Goal: Information Seeking & Learning: Check status

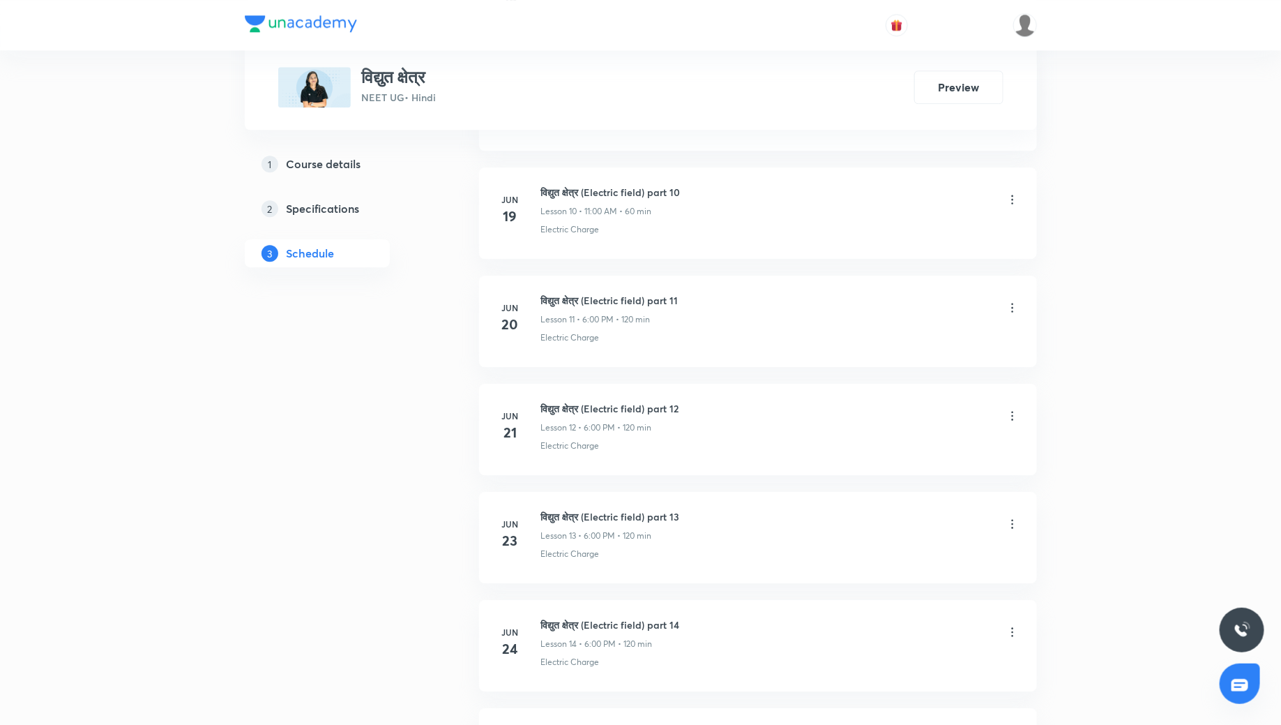
scroll to position [2028, 0]
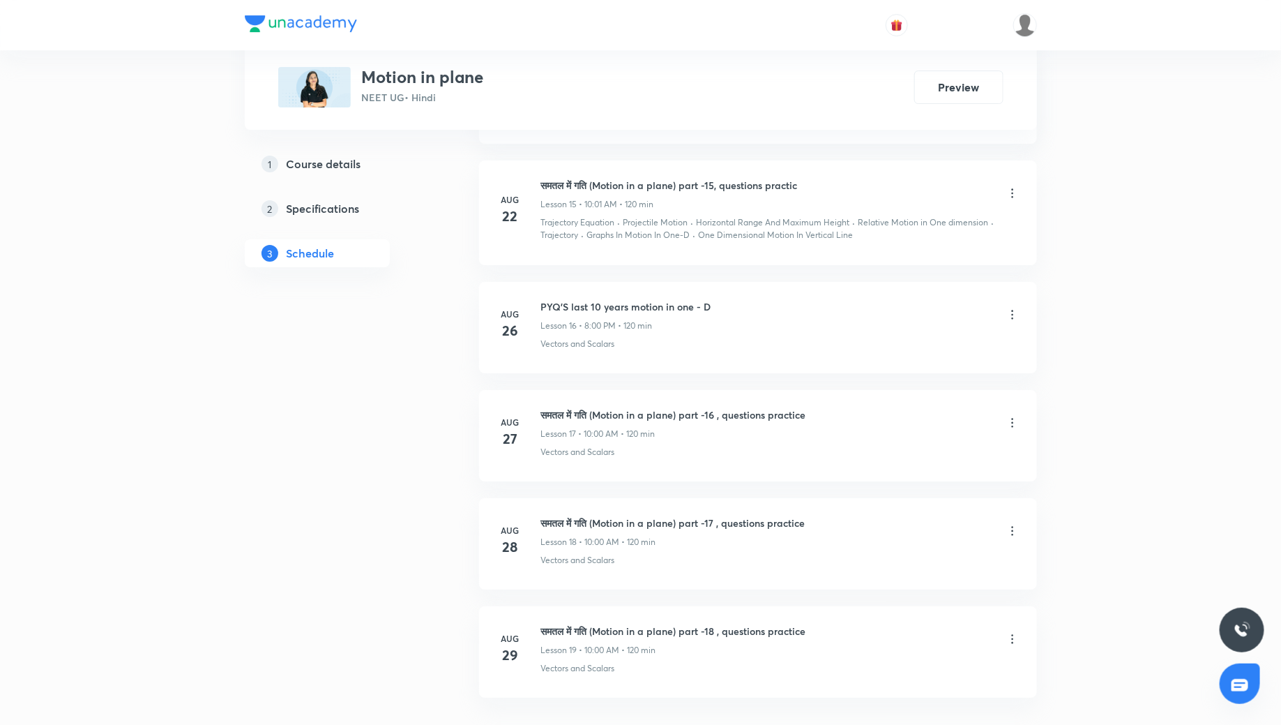
scroll to position [2409, 0]
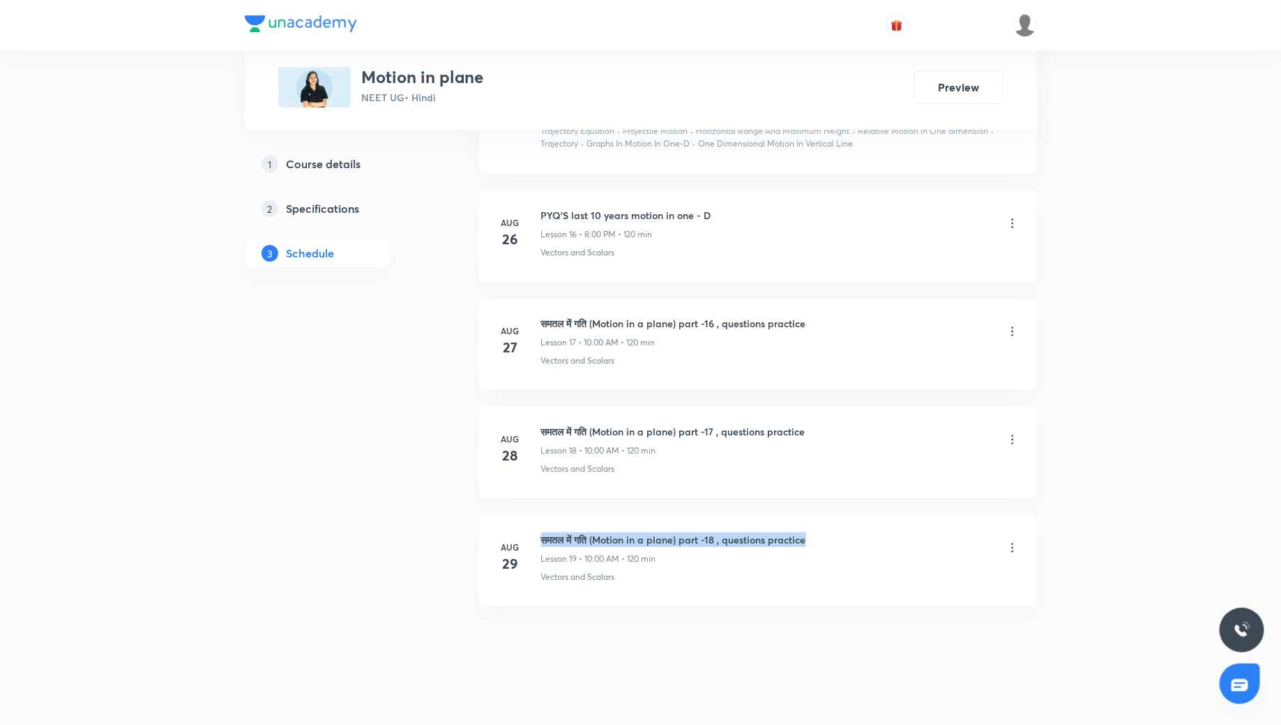
drag, startPoint x: 541, startPoint y: 527, endPoint x: 812, endPoint y: 531, distance: 271.3
click at [812, 532] on div "समतल में गति (Motion in a plane) part -18 , questions practice Lesson 19 • 10:0…" at bounding box center [780, 548] width 478 height 33
copy h6 "समतल में गति (Motion in a plane) part -18 , questions practice"
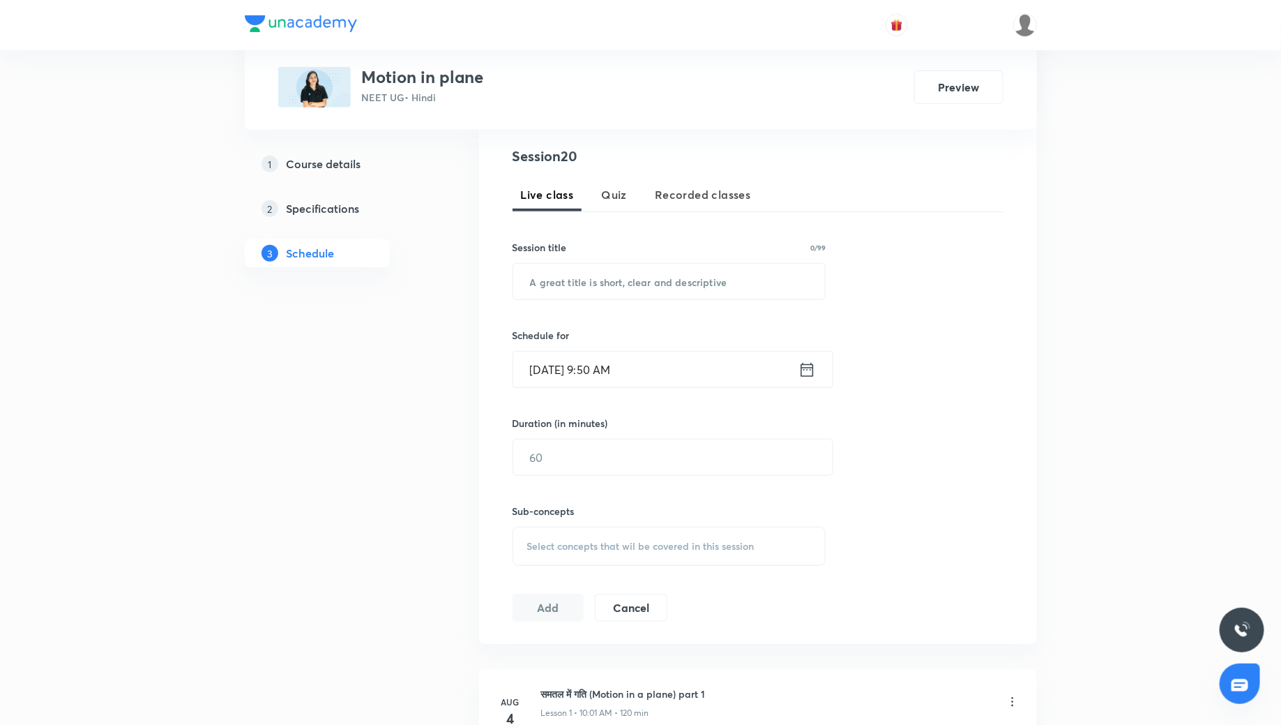
scroll to position [248, 0]
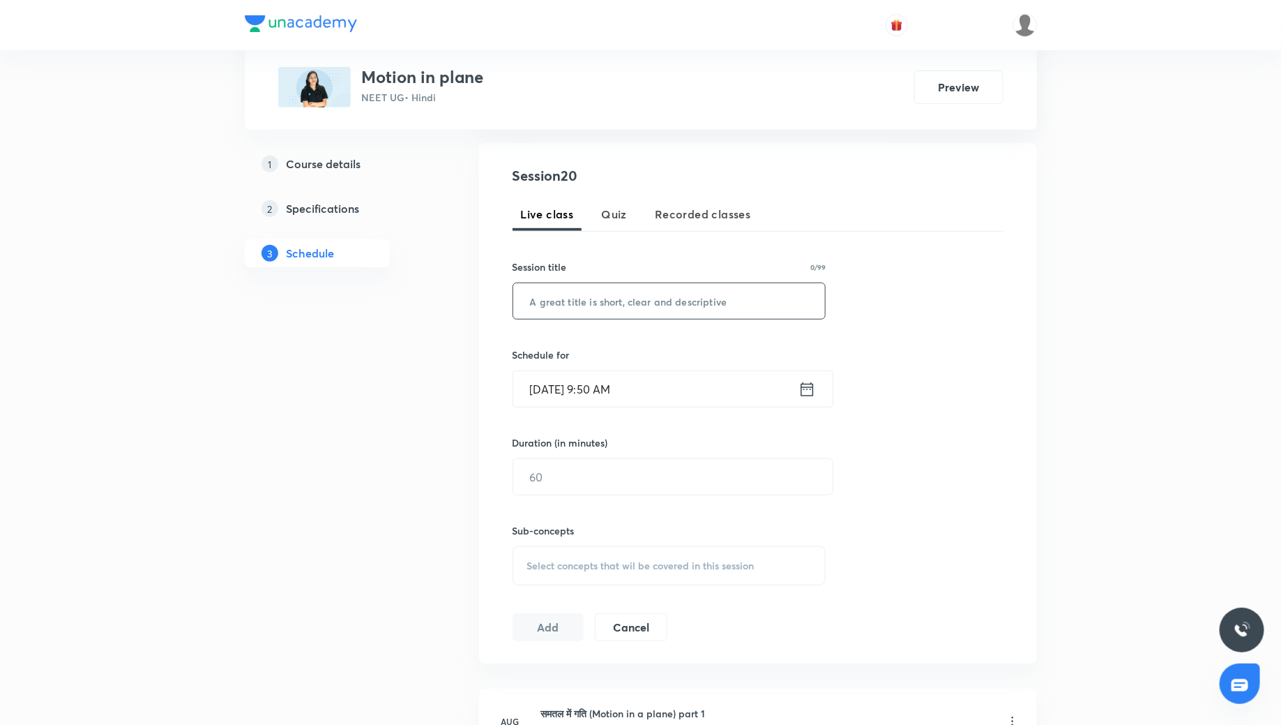
click at [610, 308] on input "text" at bounding box center [669, 301] width 312 height 36
paste input "समतल में गति (Motion in a plane) part -18 , questions practice"
type input "समतल में गति (Motion in a plane) part -18 , questions practice - cont."
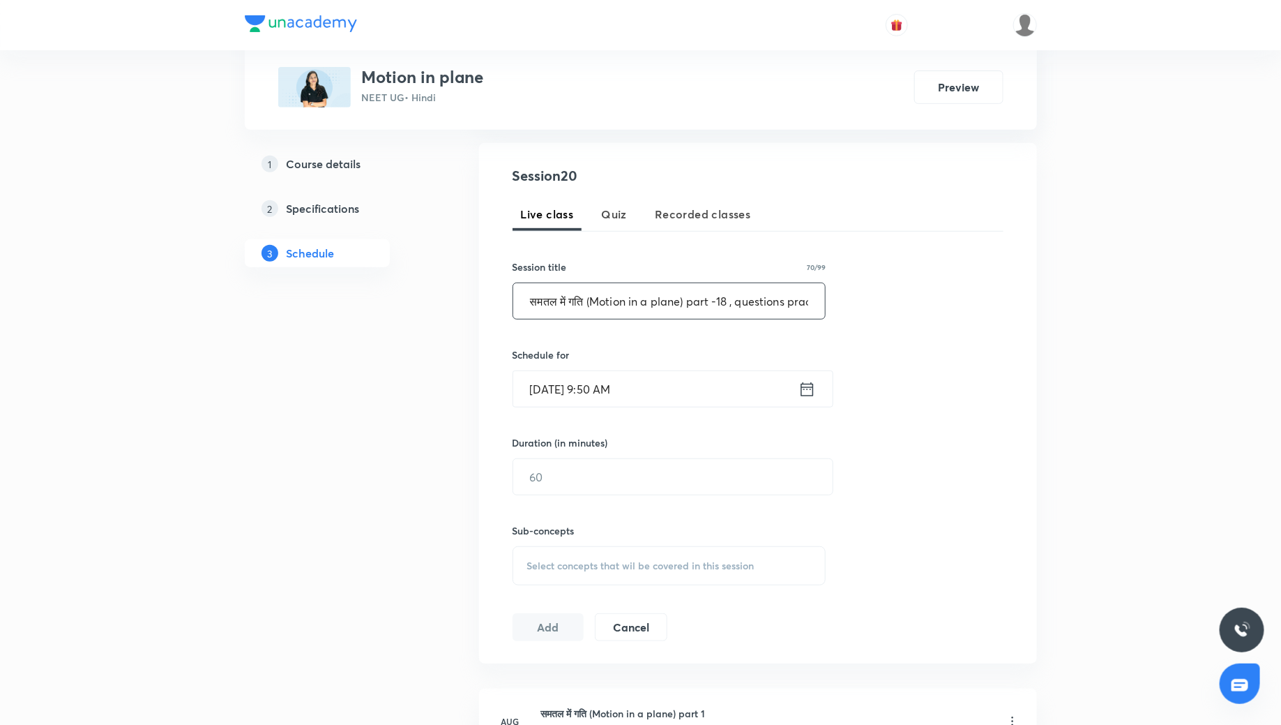
click at [806, 388] on icon at bounding box center [807, 389] width 17 height 20
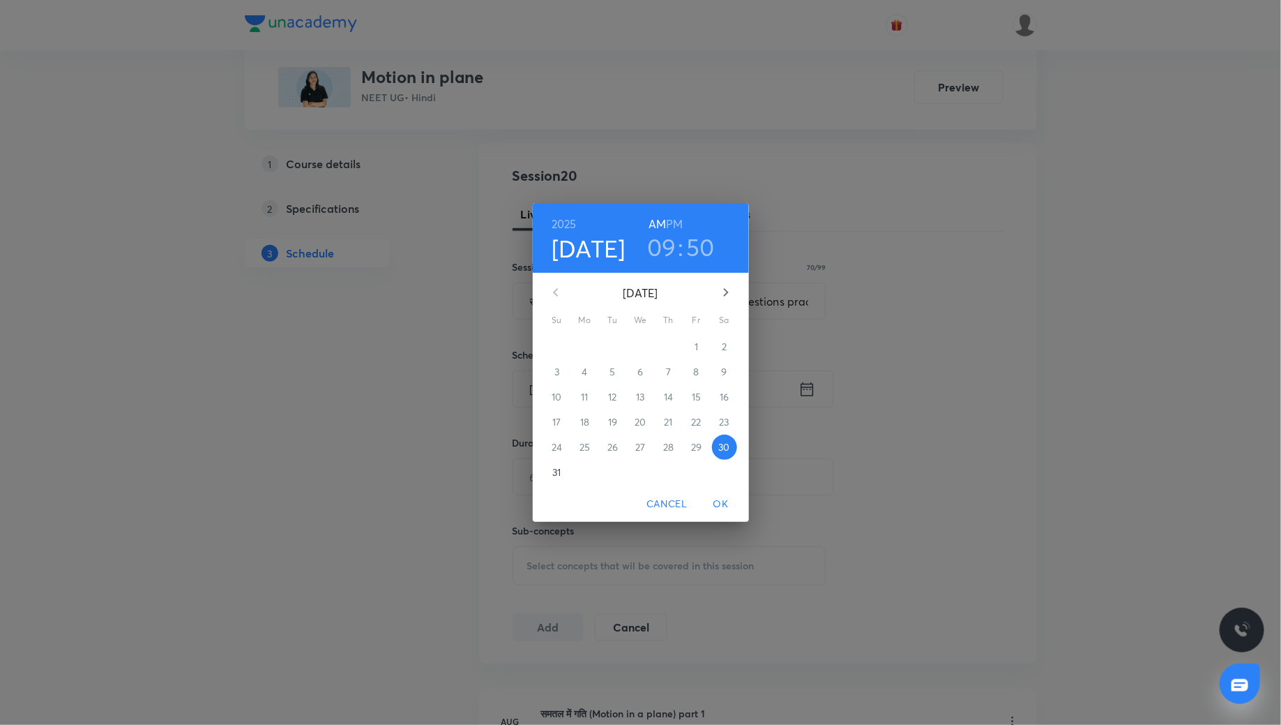
click at [723, 292] on icon "button" at bounding box center [726, 292] width 17 height 17
click at [576, 341] on span "1" at bounding box center [585, 347] width 25 height 14
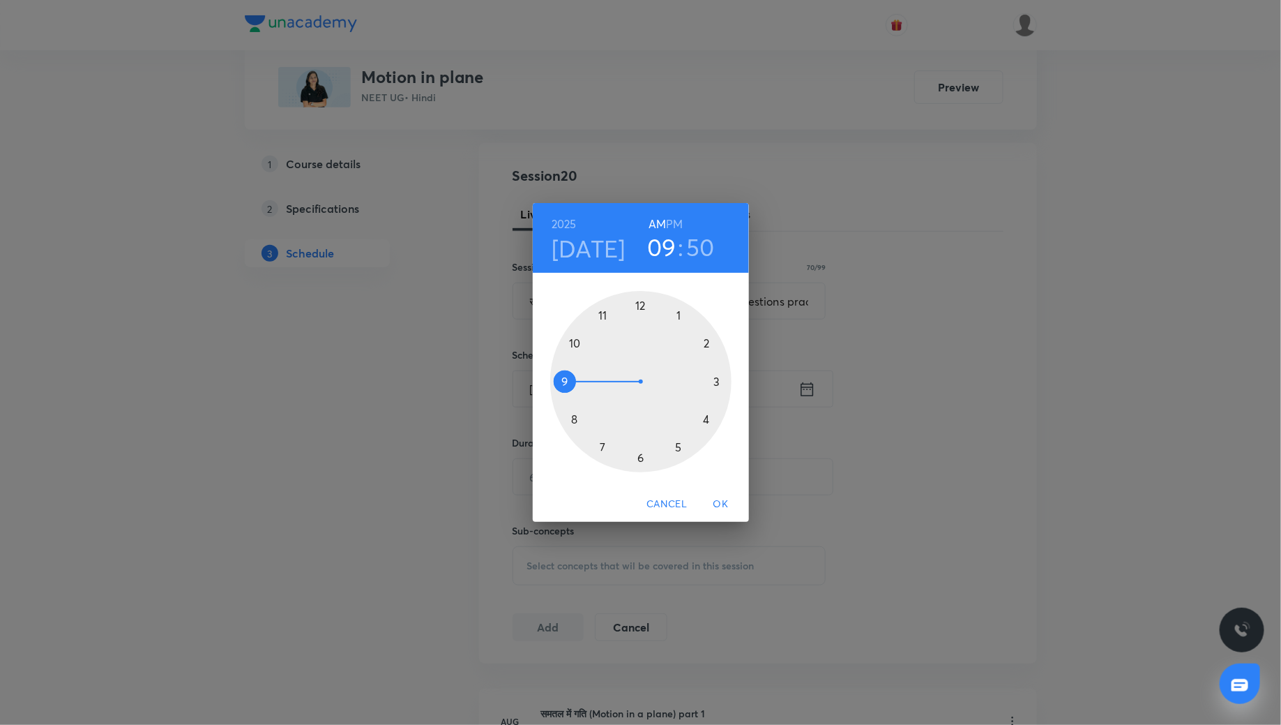
click at [575, 340] on div at bounding box center [640, 381] width 181 height 181
click at [637, 302] on div at bounding box center [640, 381] width 181 height 181
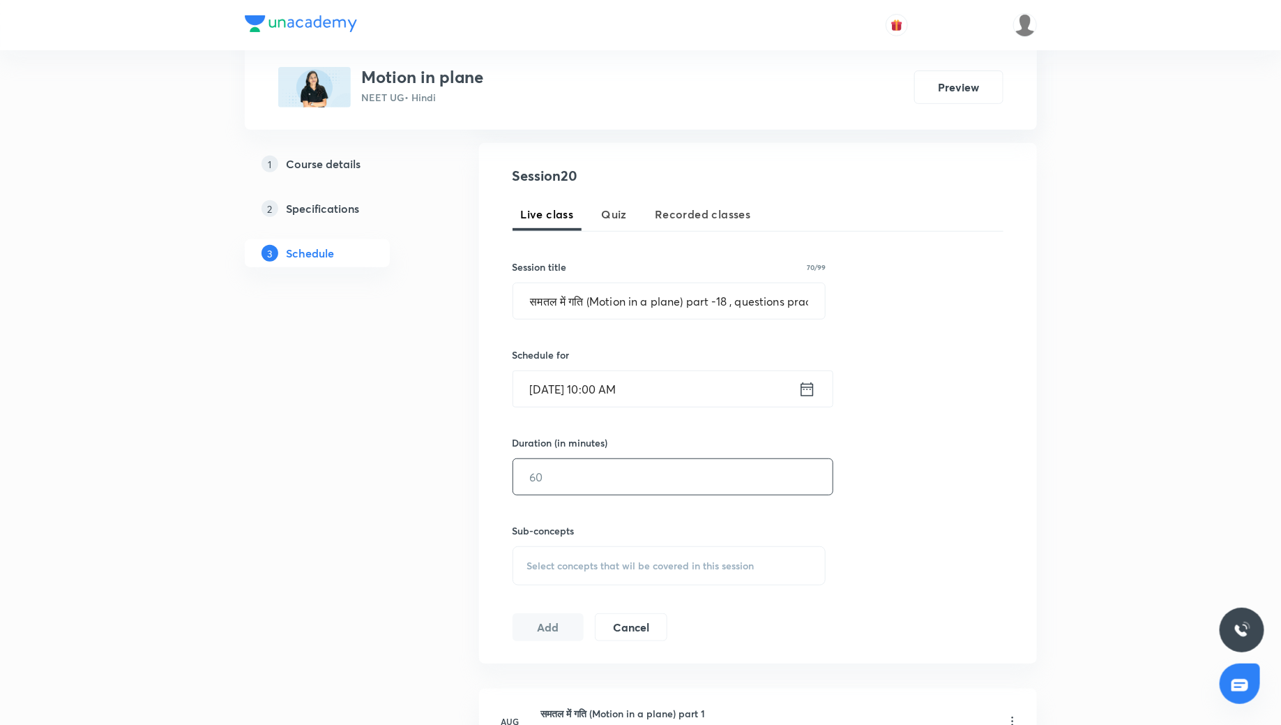
click at [600, 476] on input "text" at bounding box center [672, 477] width 319 height 36
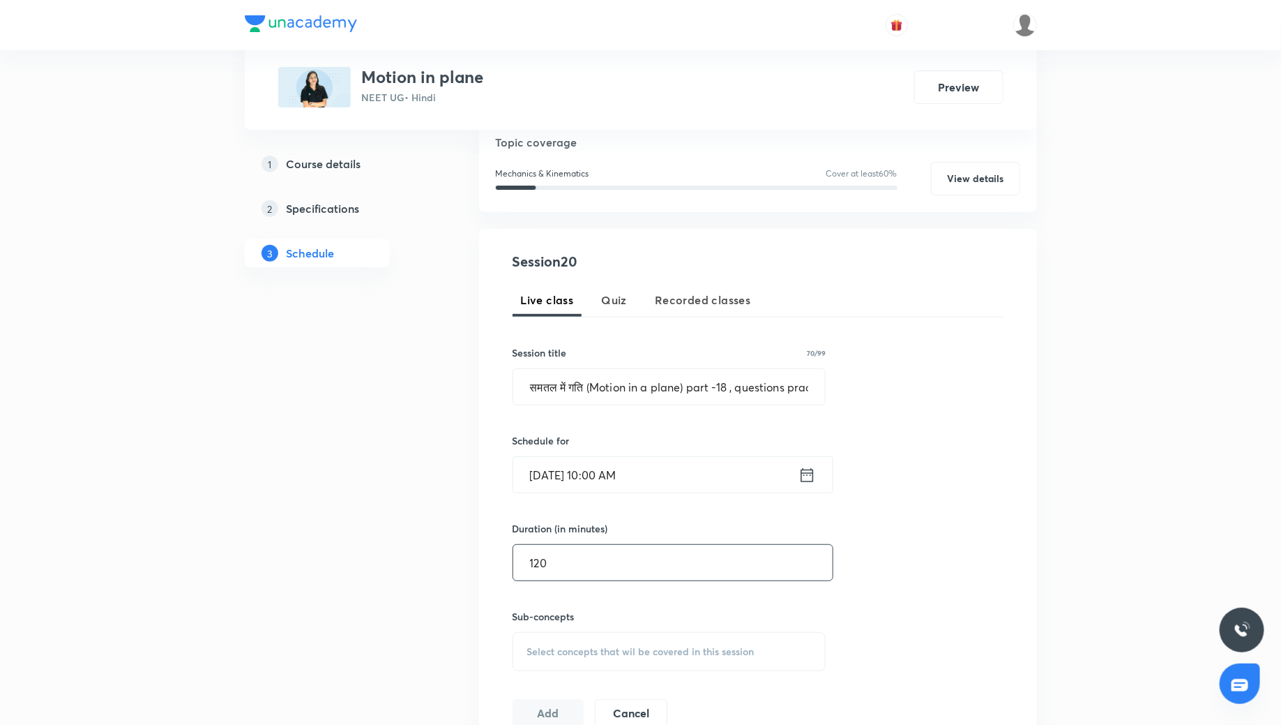
scroll to position [287, 0]
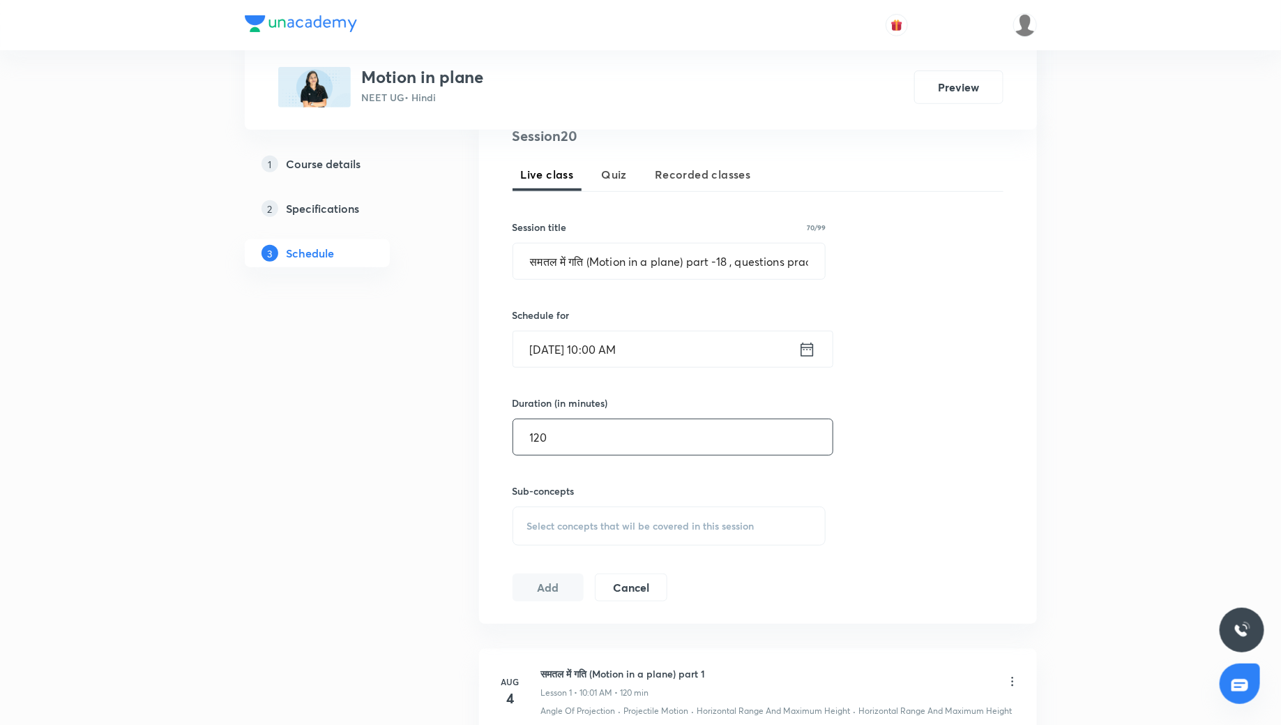
type input "120"
click at [561, 526] on span "Select concepts that wil be covered in this session" at bounding box center [640, 525] width 227 height 11
click at [601, 628] on p "Vectors and Scalars" at bounding box center [587, 635] width 87 height 15
checkbox input "true"
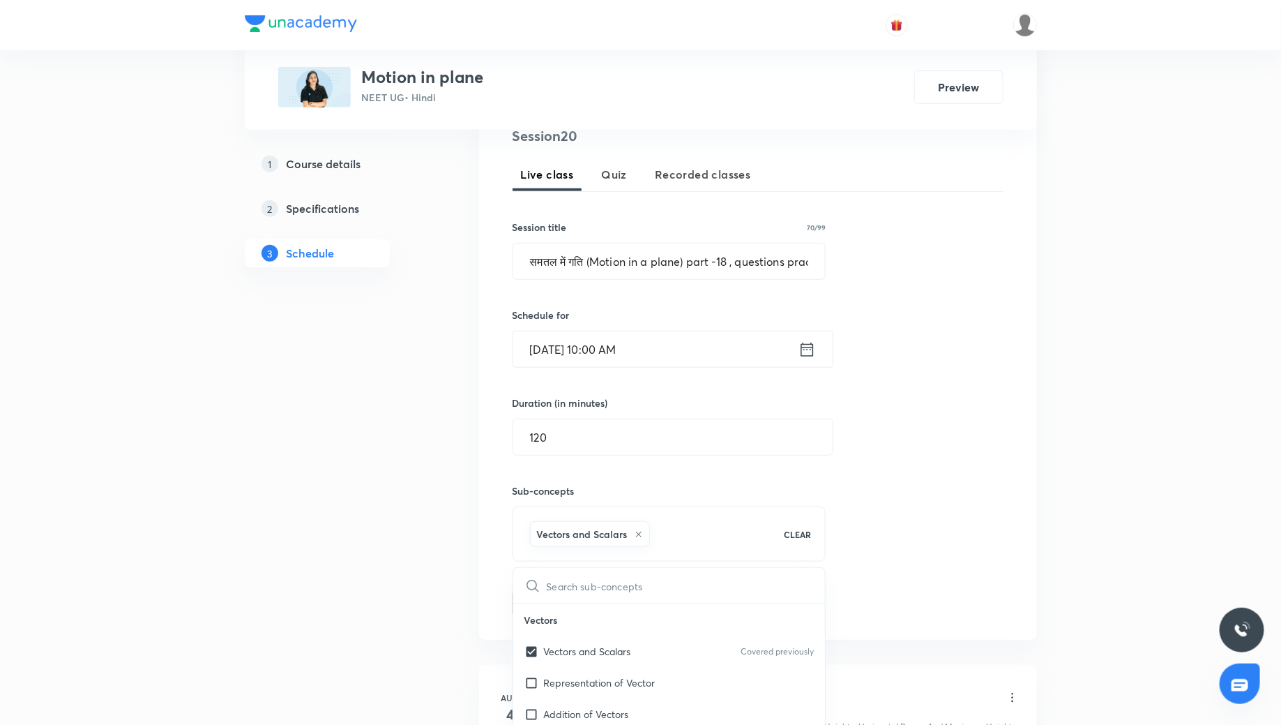
click at [879, 517] on div "Session 20 Live class Quiz Recorded classes Session title 70/99 समतल में गति (M…" at bounding box center [758, 372] width 491 height 492
click at [552, 596] on button "Add" at bounding box center [549, 602] width 72 height 28
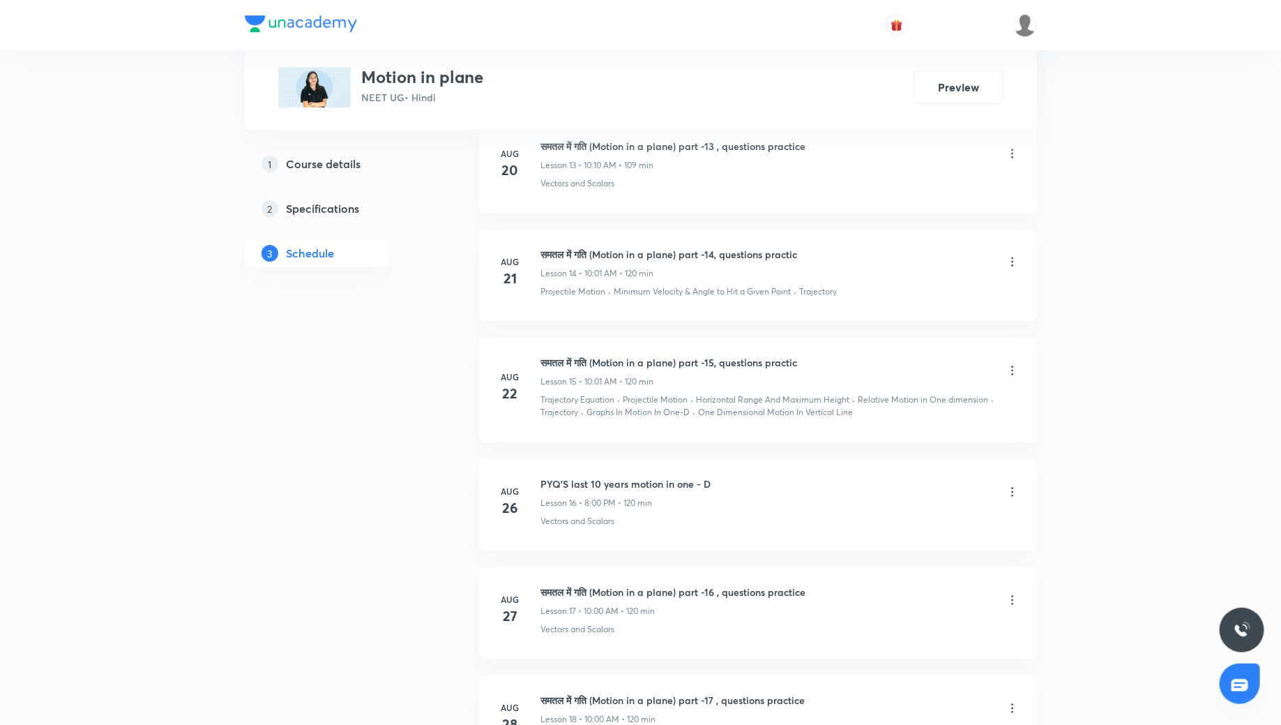
scroll to position [2423, 0]
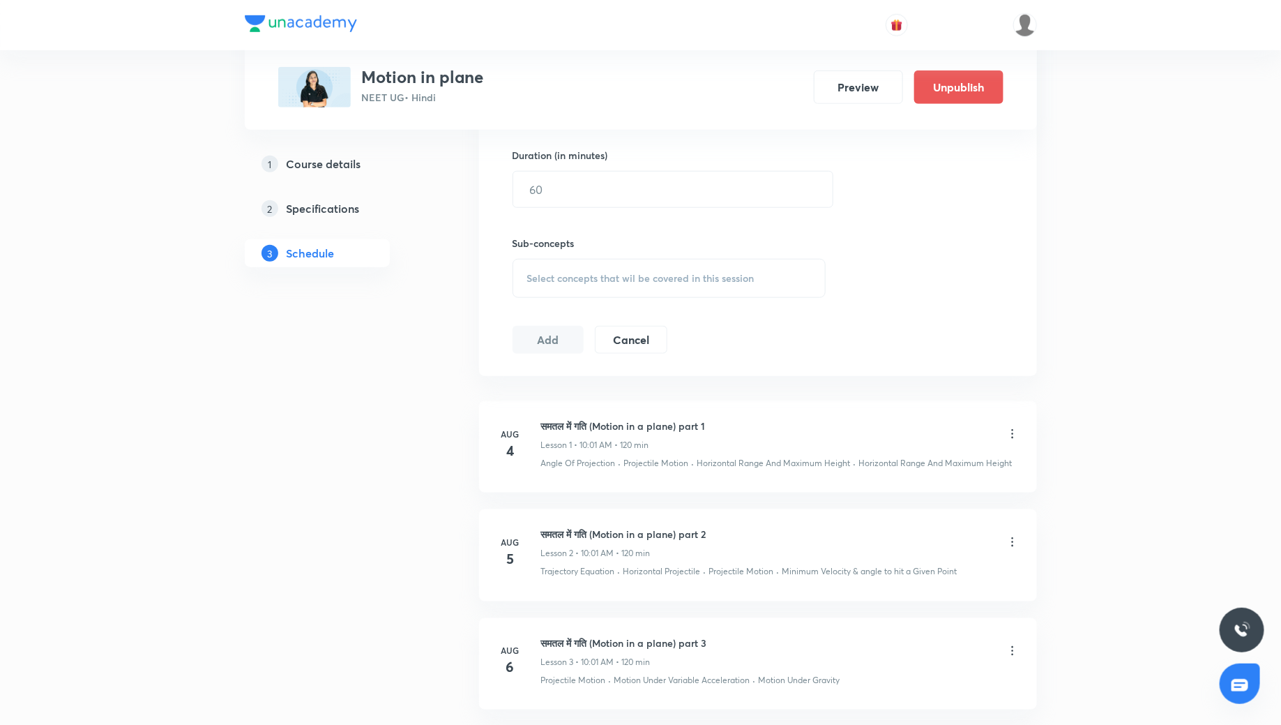
scroll to position [457, 0]
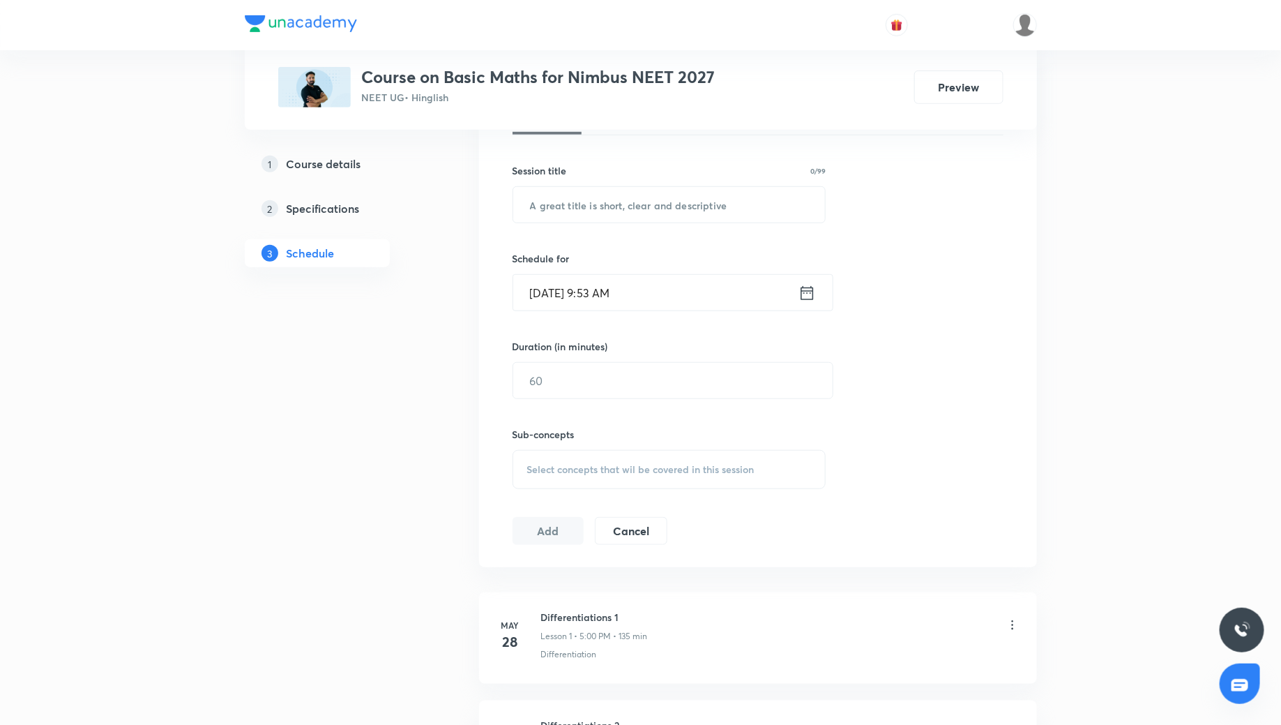
scroll to position [256, 0]
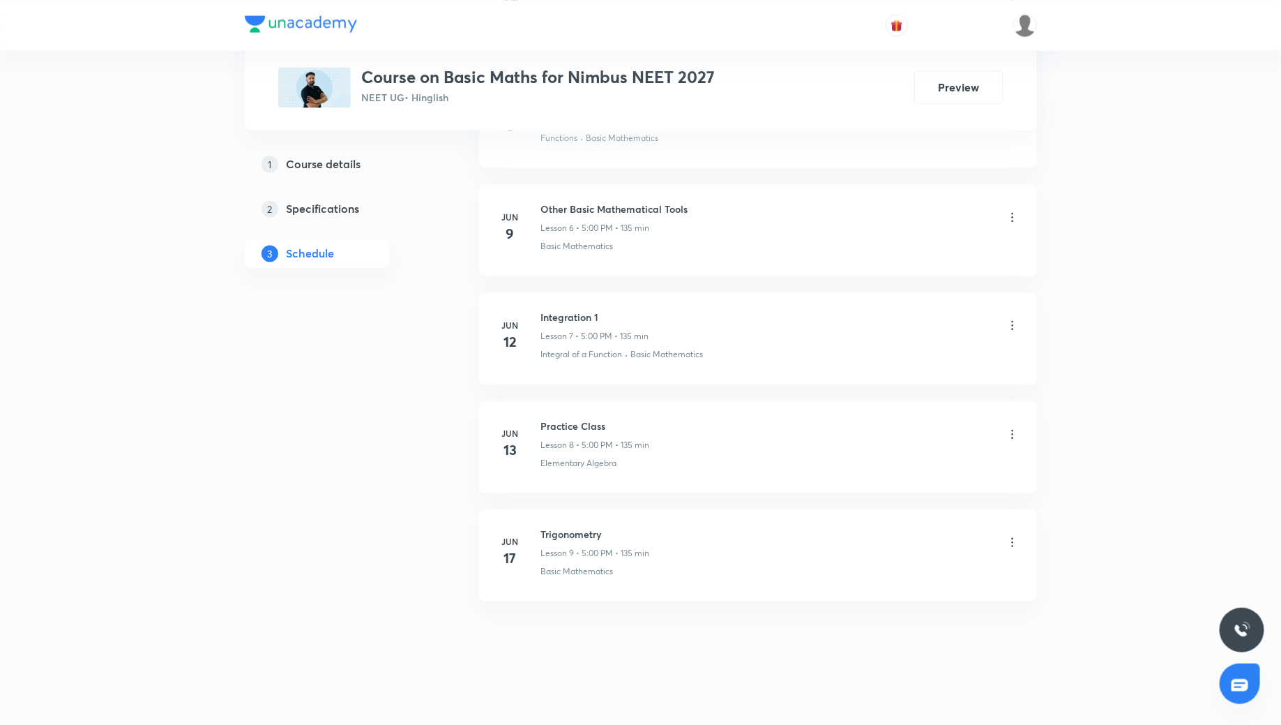
scroll to position [1256, 0]
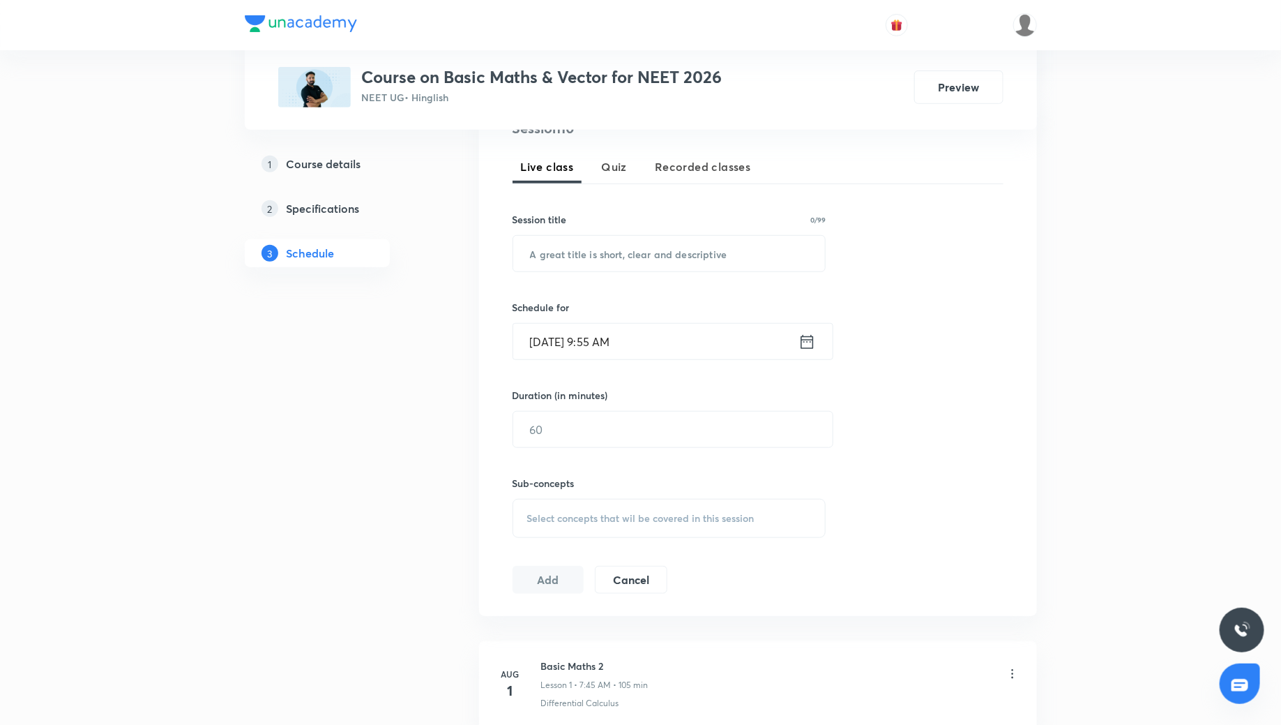
scroll to position [285, 0]
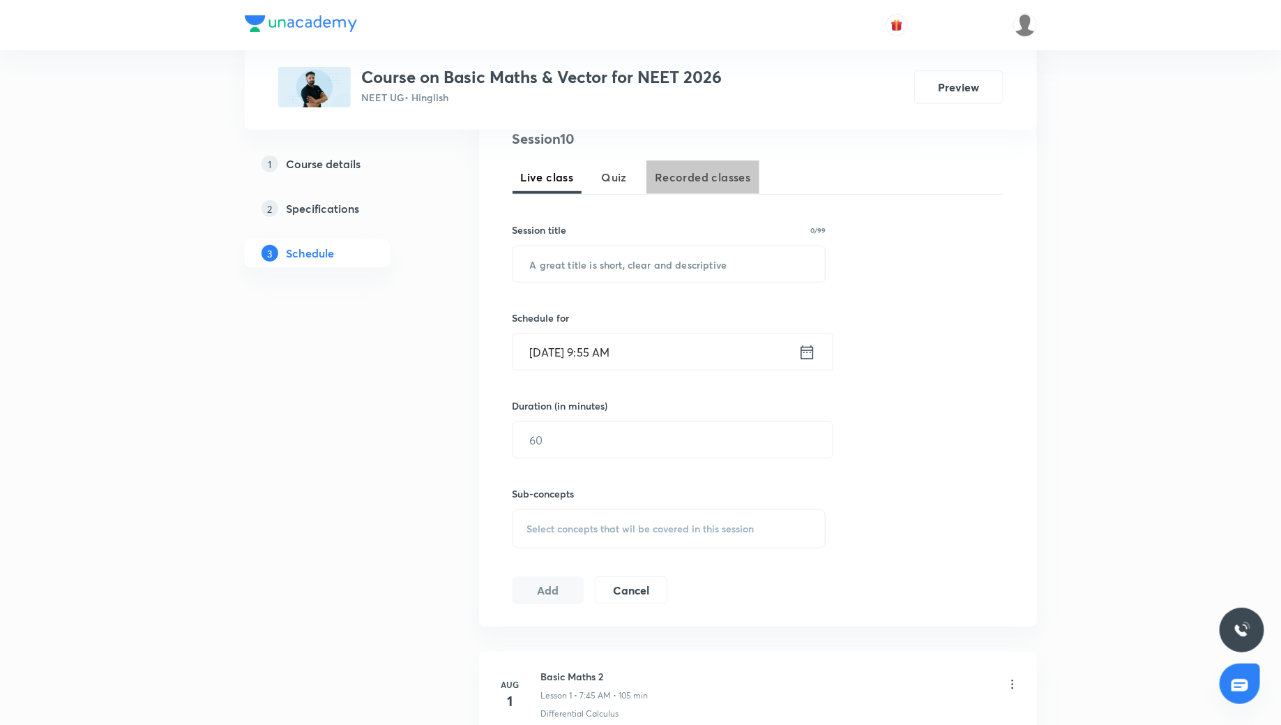
click at [697, 166] on button "Recorded classes" at bounding box center [702, 176] width 112 height 33
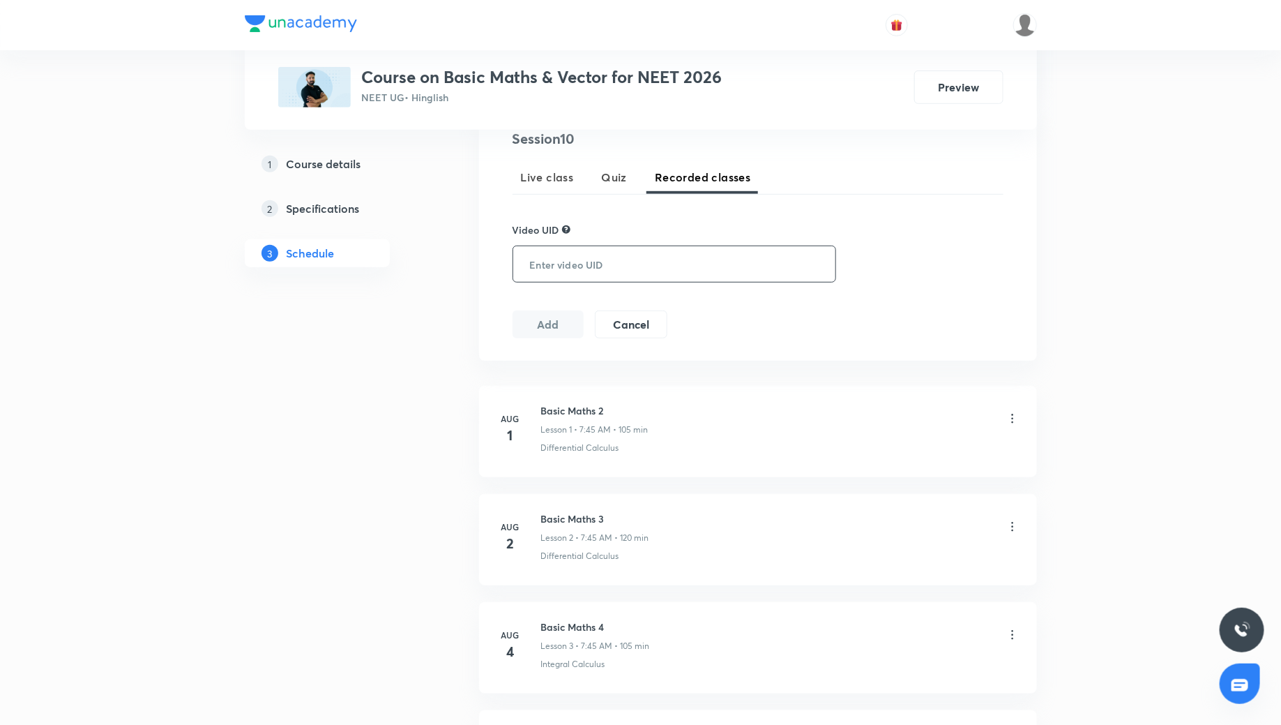
click at [594, 259] on input "text" at bounding box center [671, 264] width 317 height 36
paste input "BVAIBPZE"
type input "BVAIBPZE"
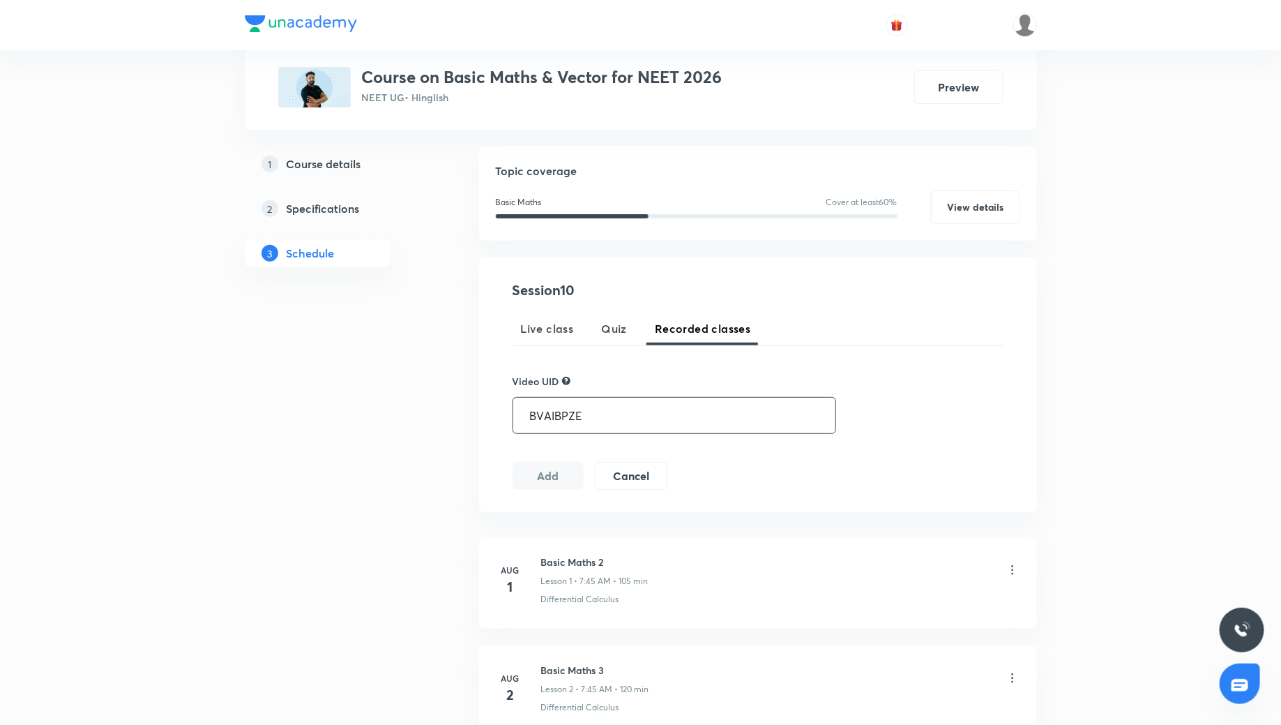
scroll to position [117, 0]
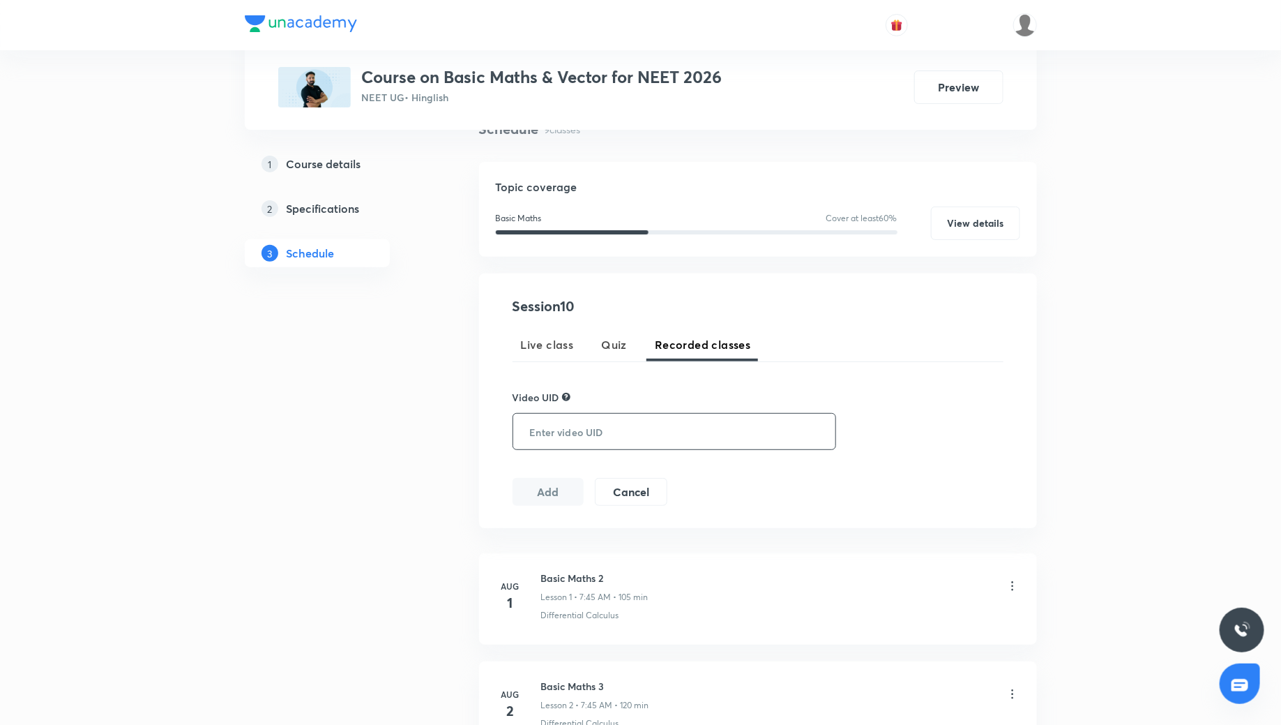
paste input "4WG4FHV5FS"
type input "4WG4FHV5FS"
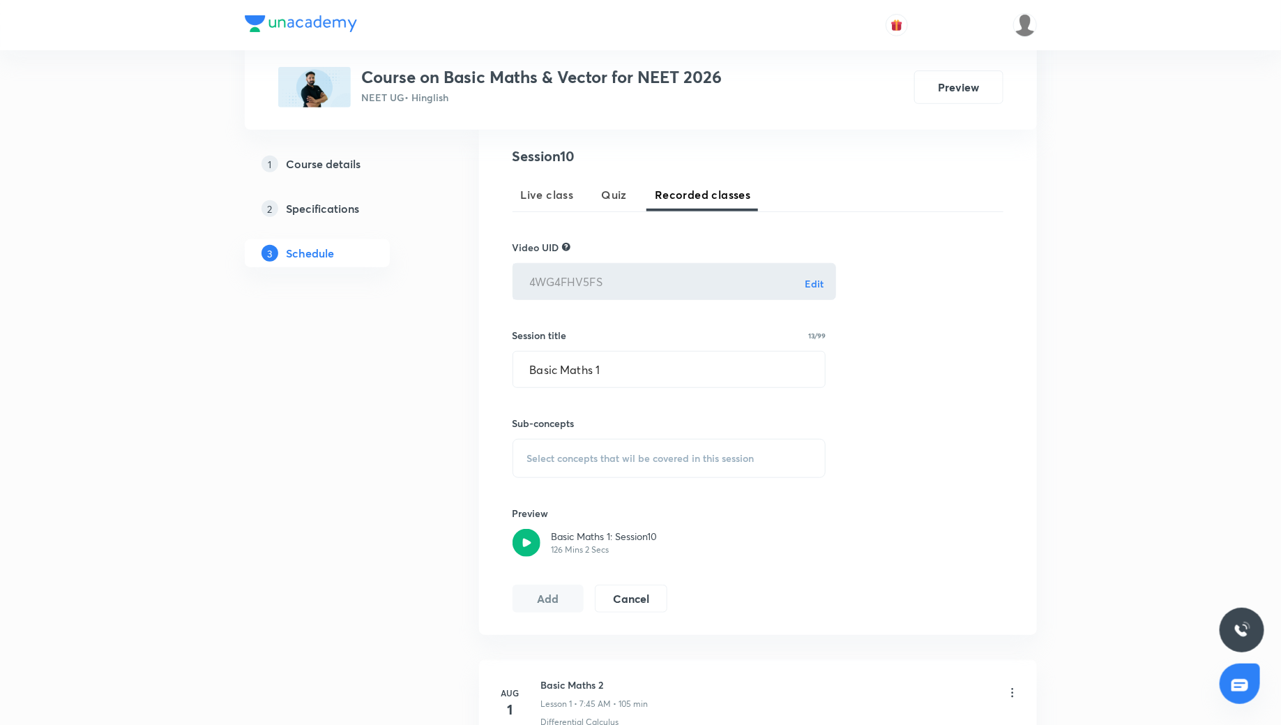
scroll to position [358, 0]
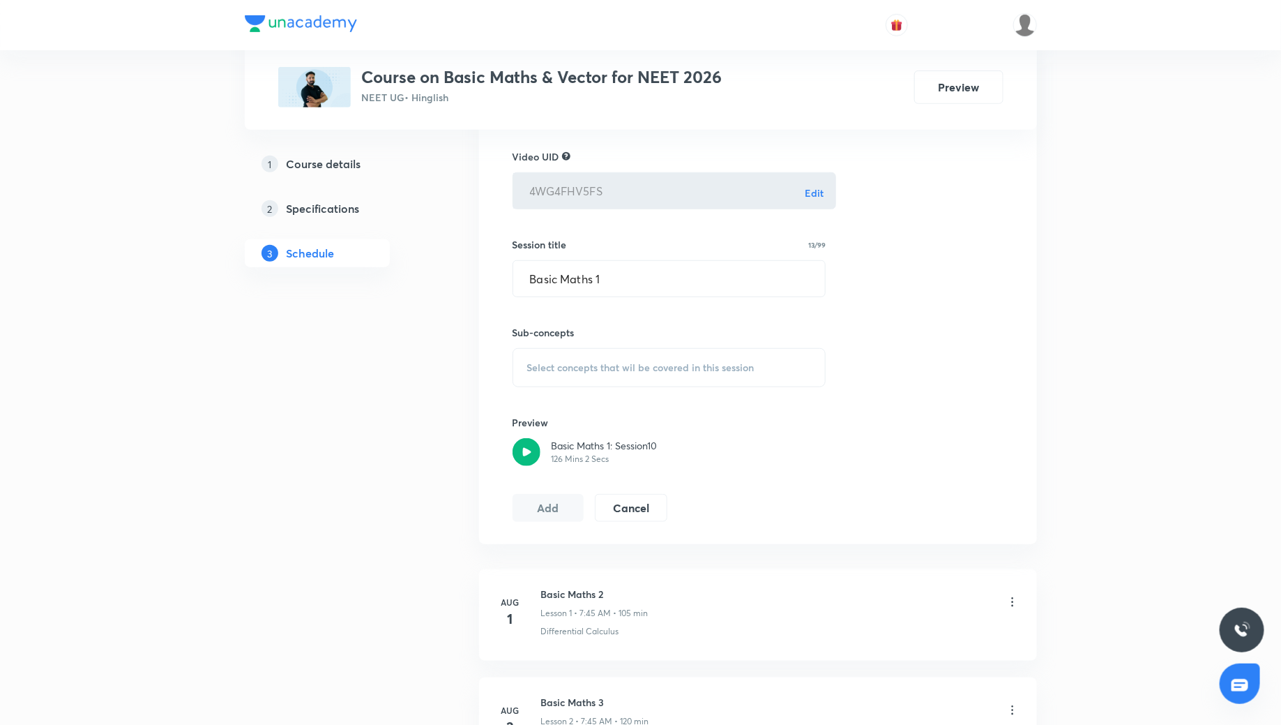
click at [614, 362] on span "Select concepts that wil be covered in this session" at bounding box center [640, 367] width 227 height 11
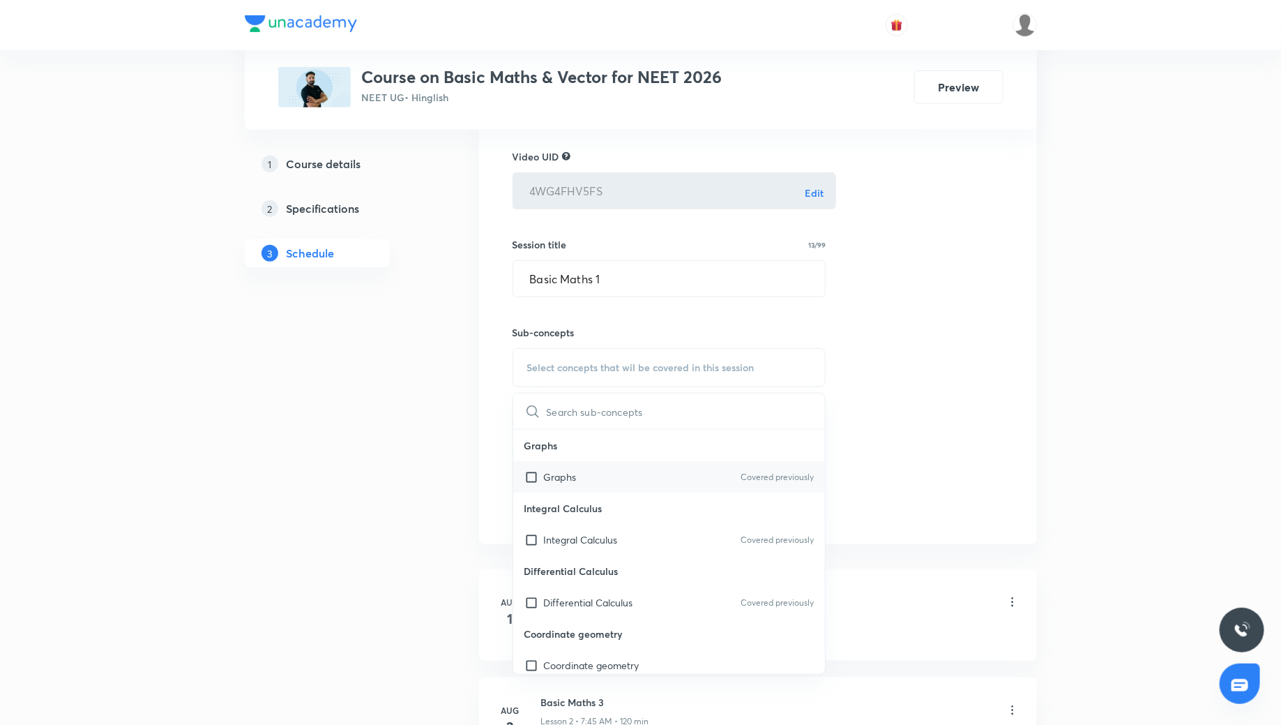
click at [587, 477] on div "Graphs Covered previously" at bounding box center [669, 476] width 312 height 31
checkbox input "true"
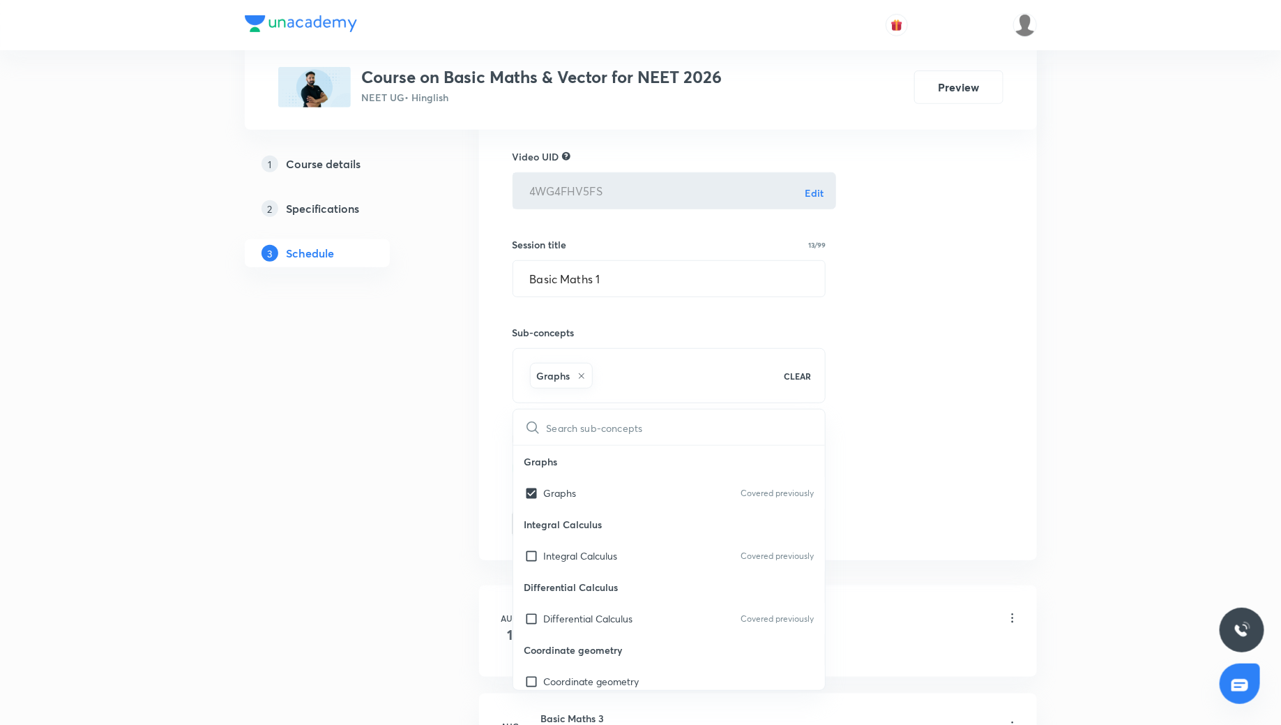
click at [883, 412] on div "Session 10 Live class Quiz Recorded classes Video UID 4WG4FHV5FS Edit ​ Session…" at bounding box center [758, 296] width 491 height 483
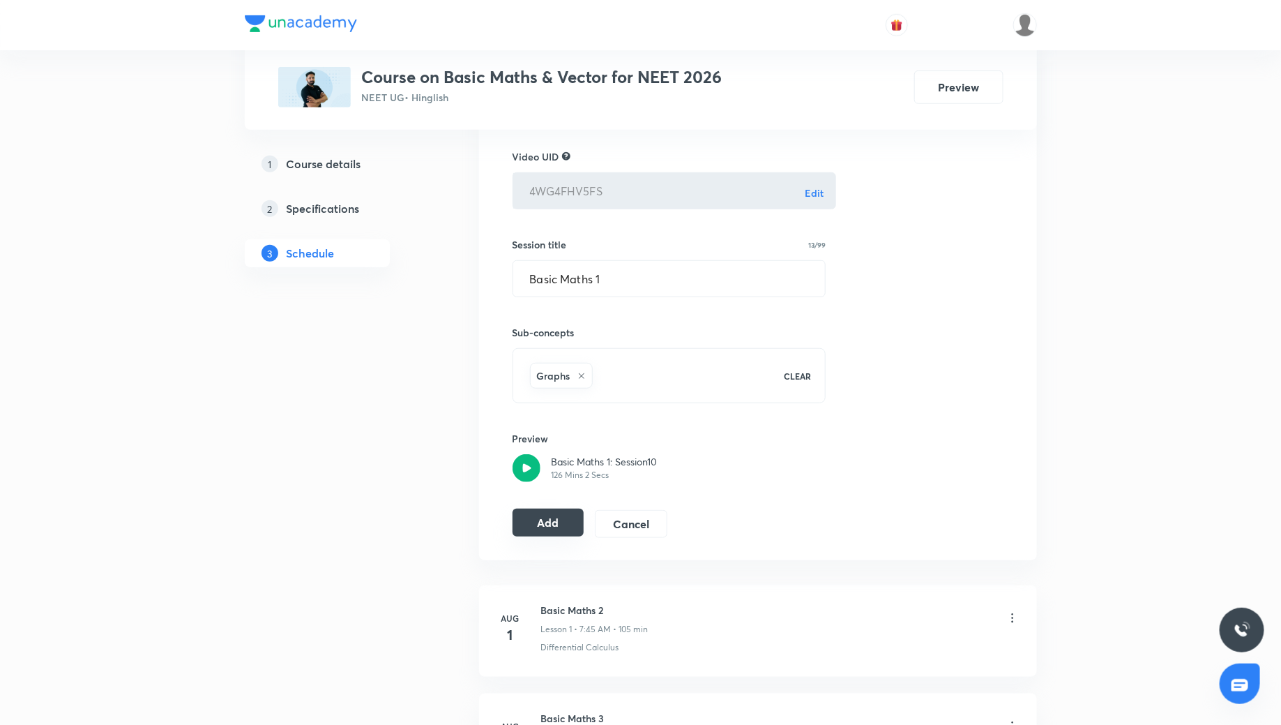
click at [544, 520] on button "Add" at bounding box center [549, 522] width 72 height 28
click at [557, 525] on button "Add" at bounding box center [549, 522] width 72 height 28
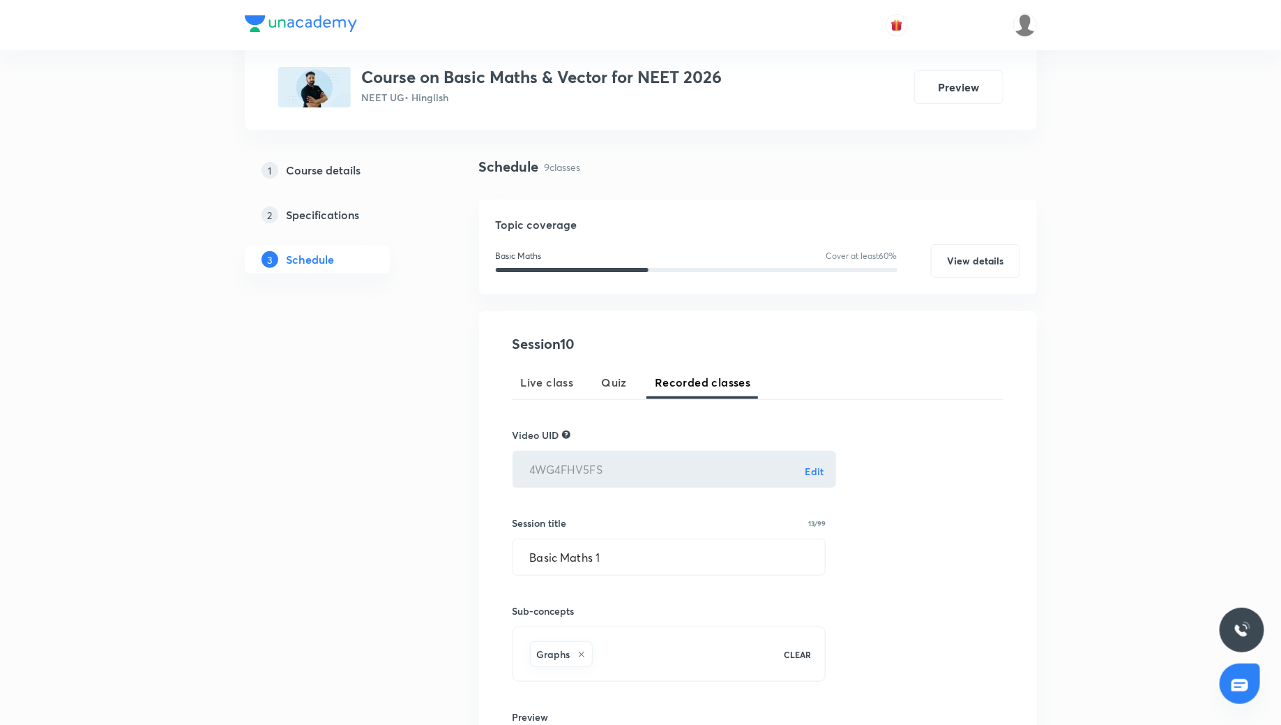
scroll to position [0, 0]
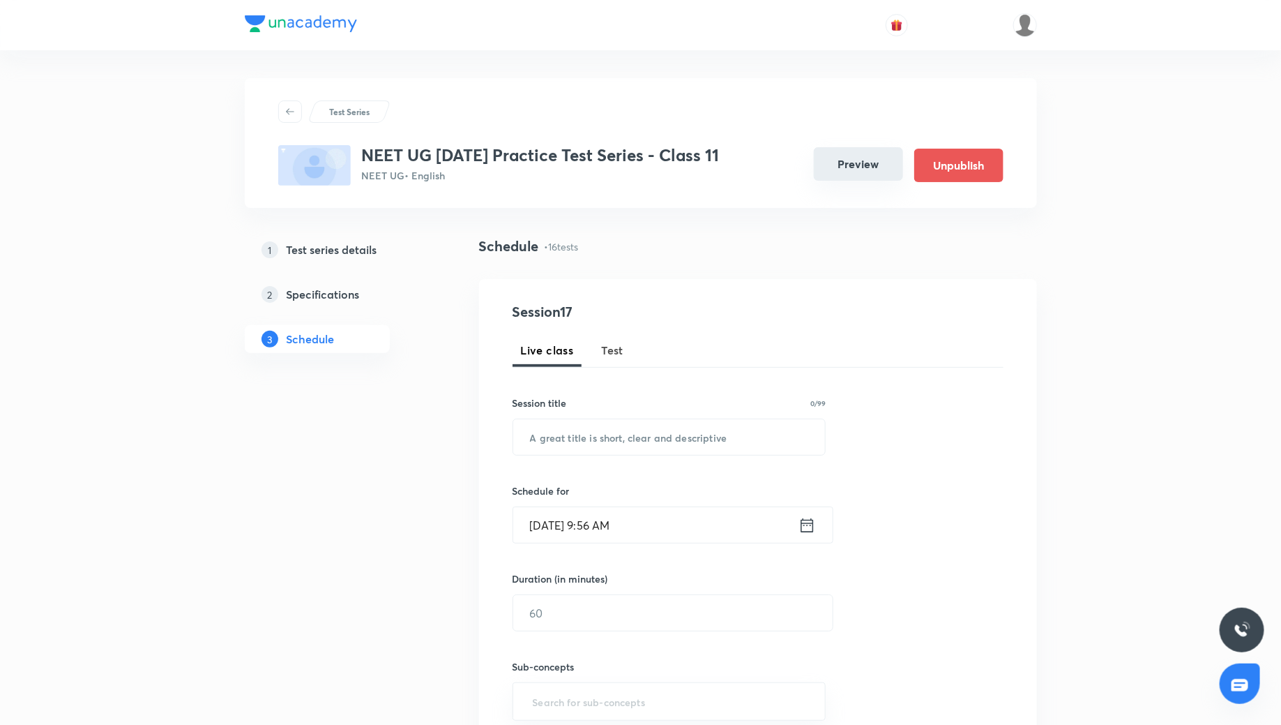
click at [868, 159] on button "Preview" at bounding box center [858, 163] width 89 height 33
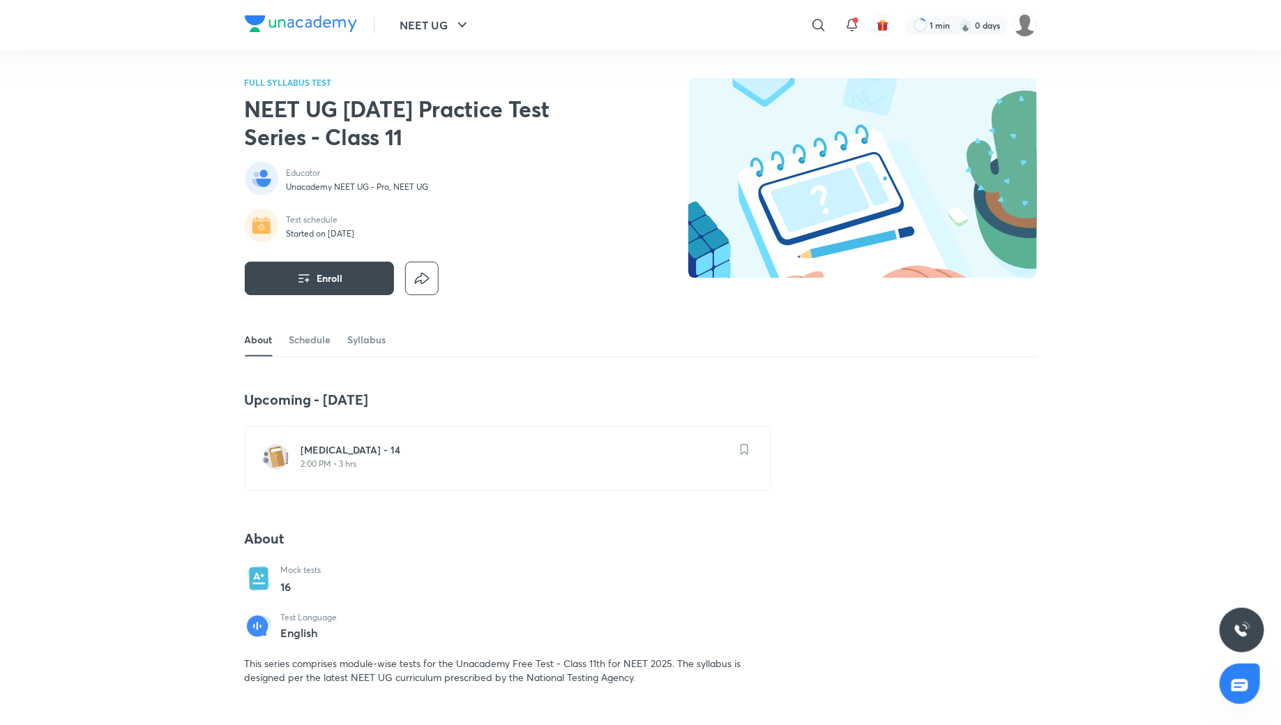
click at [365, 455] on h6 "[MEDICAL_DATA] - 14" at bounding box center [516, 450] width 430 height 14
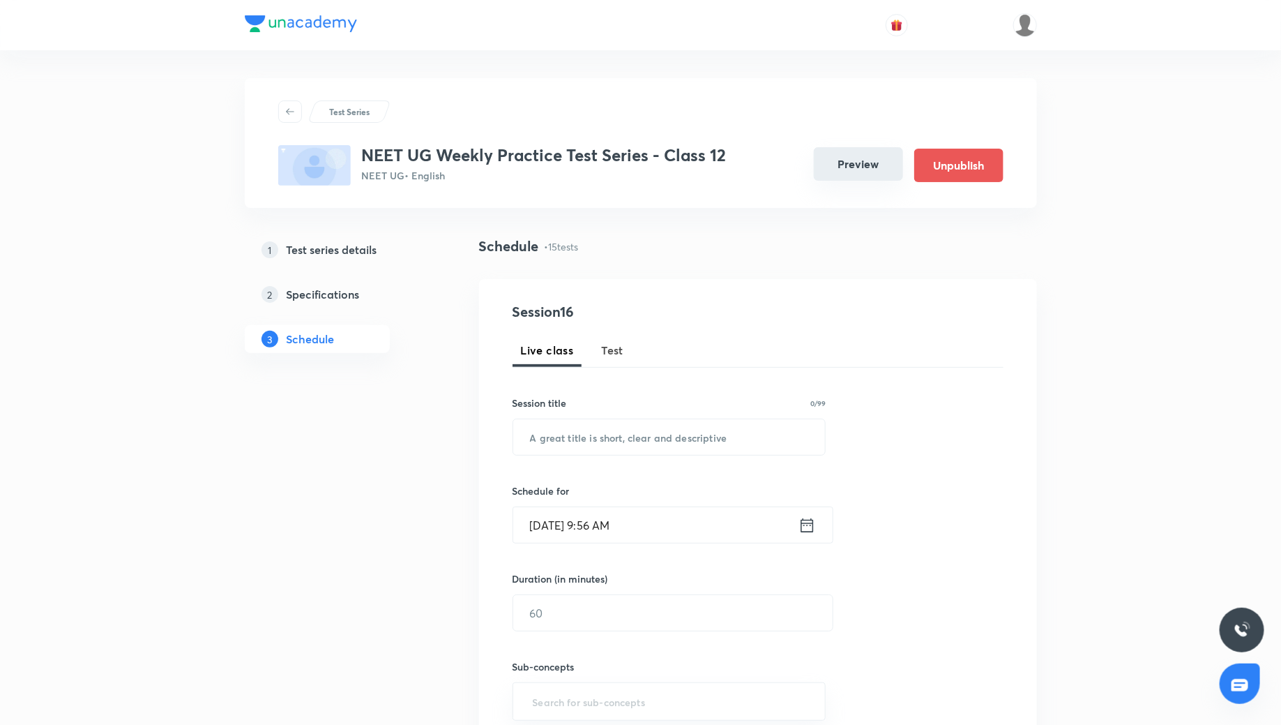
click at [883, 160] on button "Preview" at bounding box center [858, 163] width 89 height 33
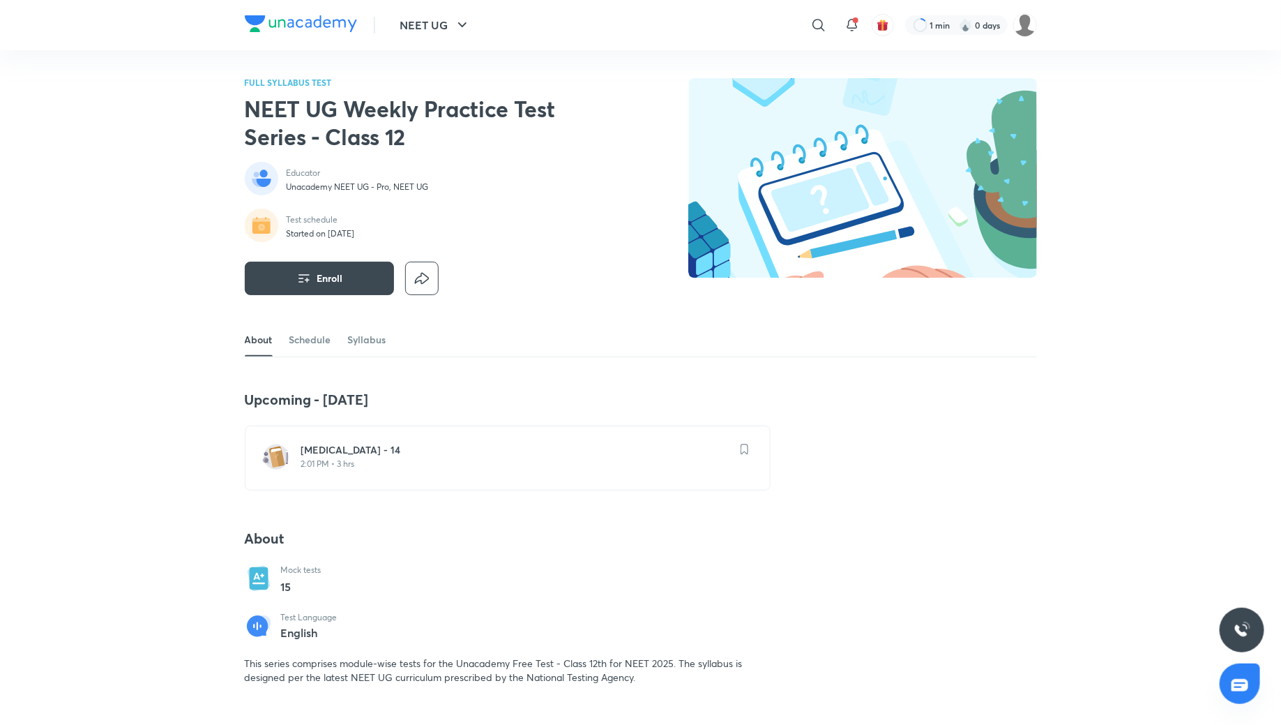
click at [370, 458] on p "2:01 PM • 3 hrs" at bounding box center [516, 463] width 430 height 11
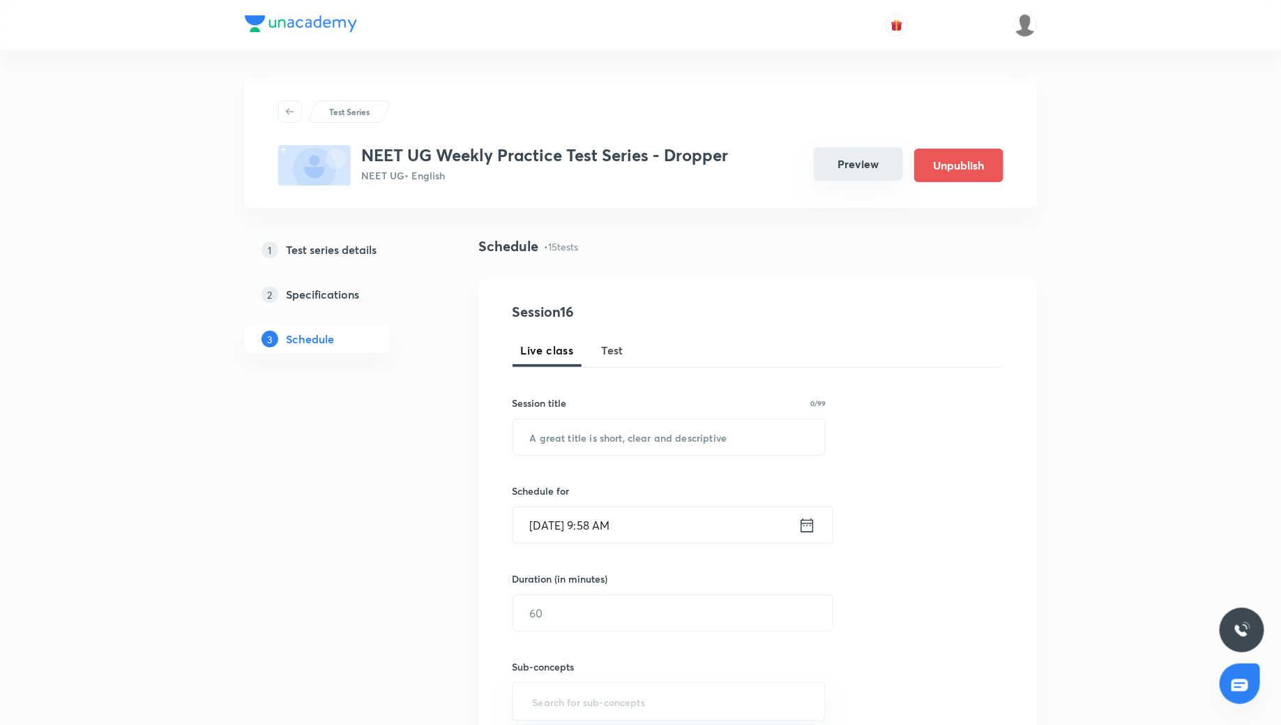
click at [849, 166] on button "Preview" at bounding box center [858, 163] width 89 height 33
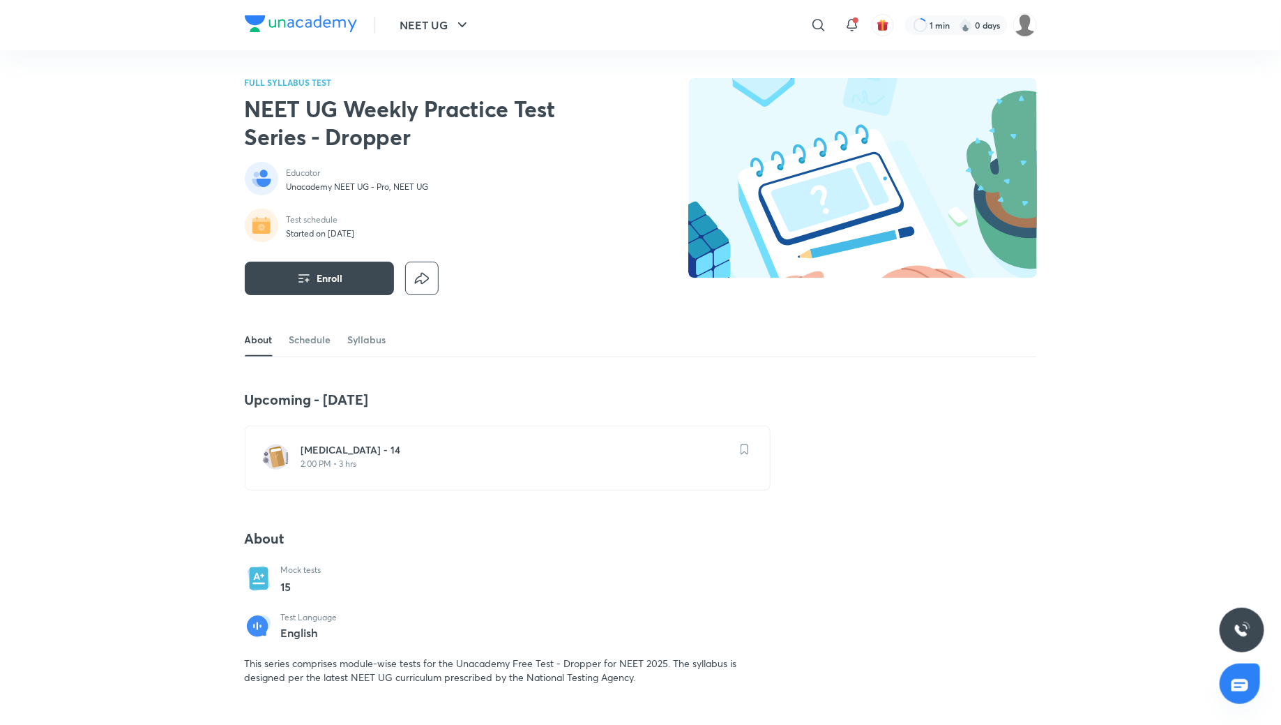
click at [446, 454] on h6 "Minor Test - 14" at bounding box center [516, 450] width 430 height 14
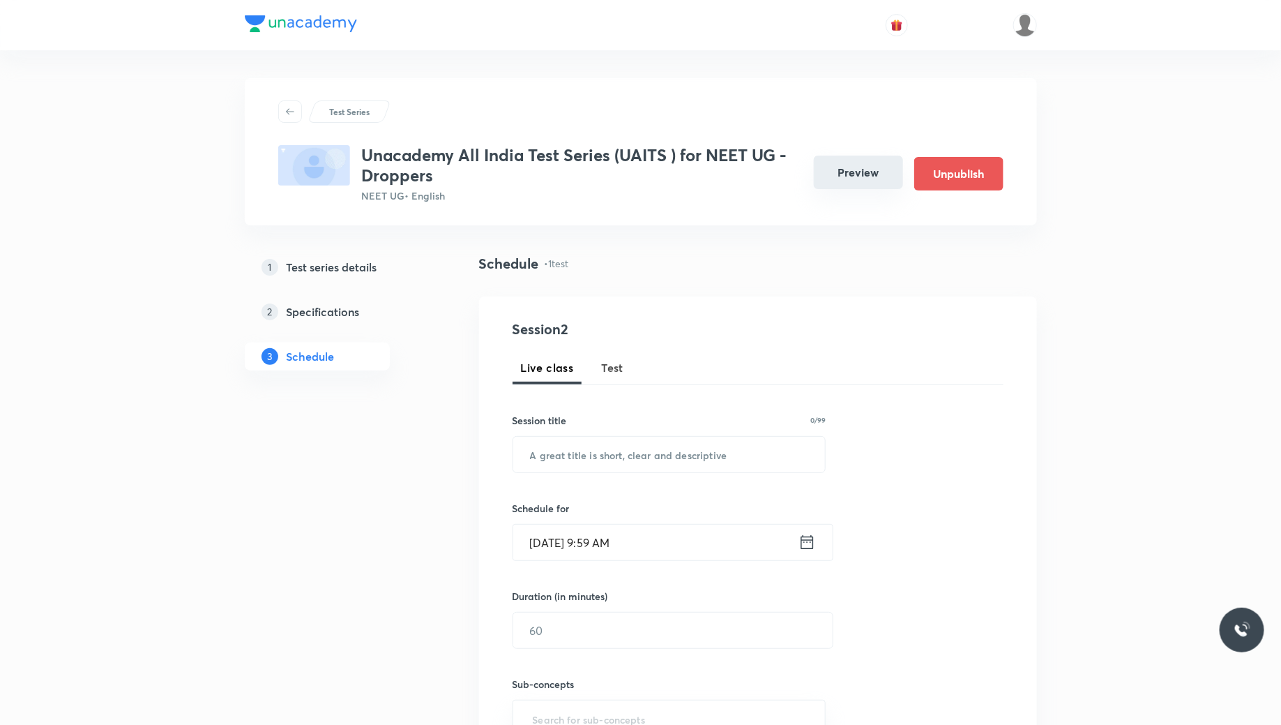
click at [861, 174] on button "Preview" at bounding box center [858, 172] width 89 height 33
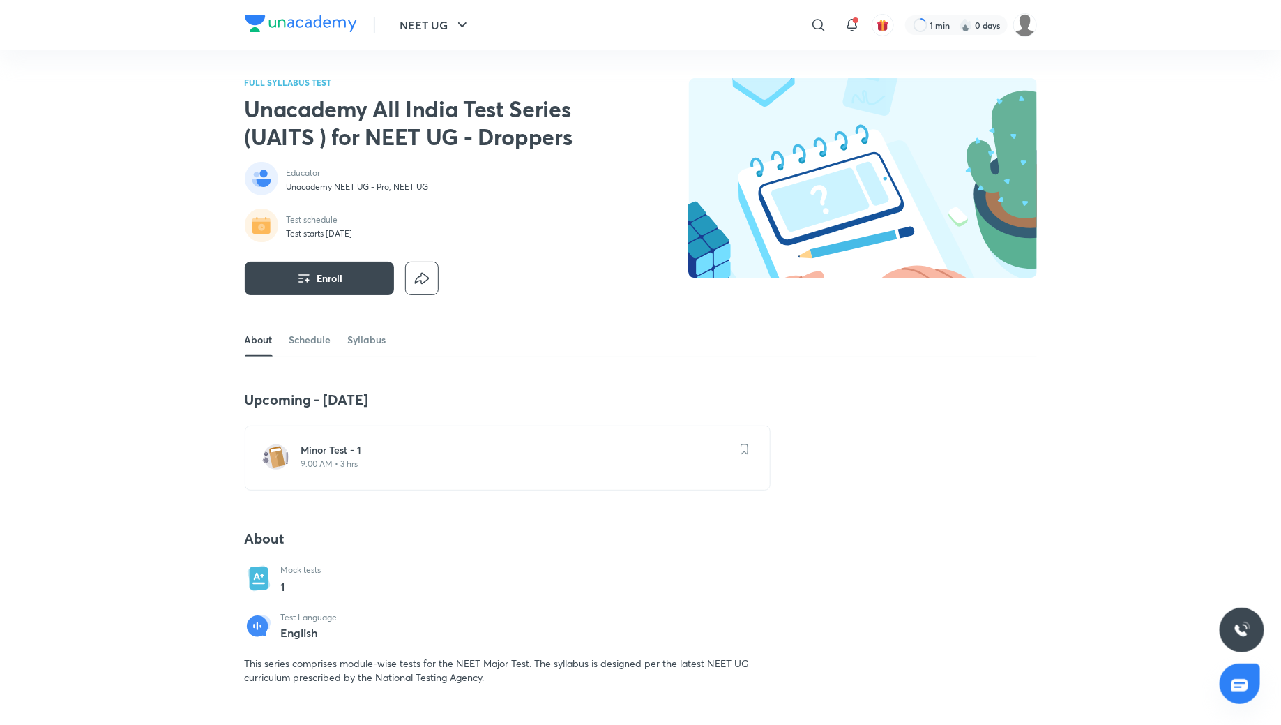
click at [398, 467] on p "9:00 AM • 3 hrs" at bounding box center [516, 463] width 430 height 11
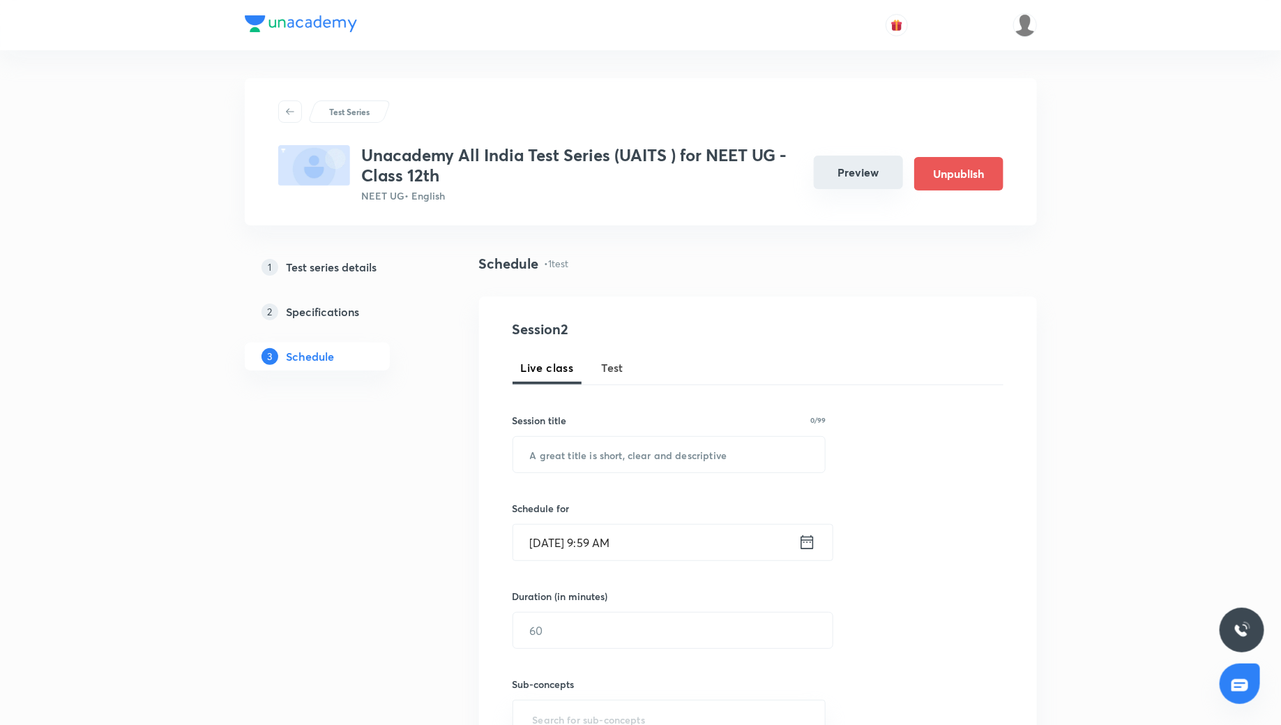
click at [862, 174] on button "Preview" at bounding box center [858, 172] width 89 height 33
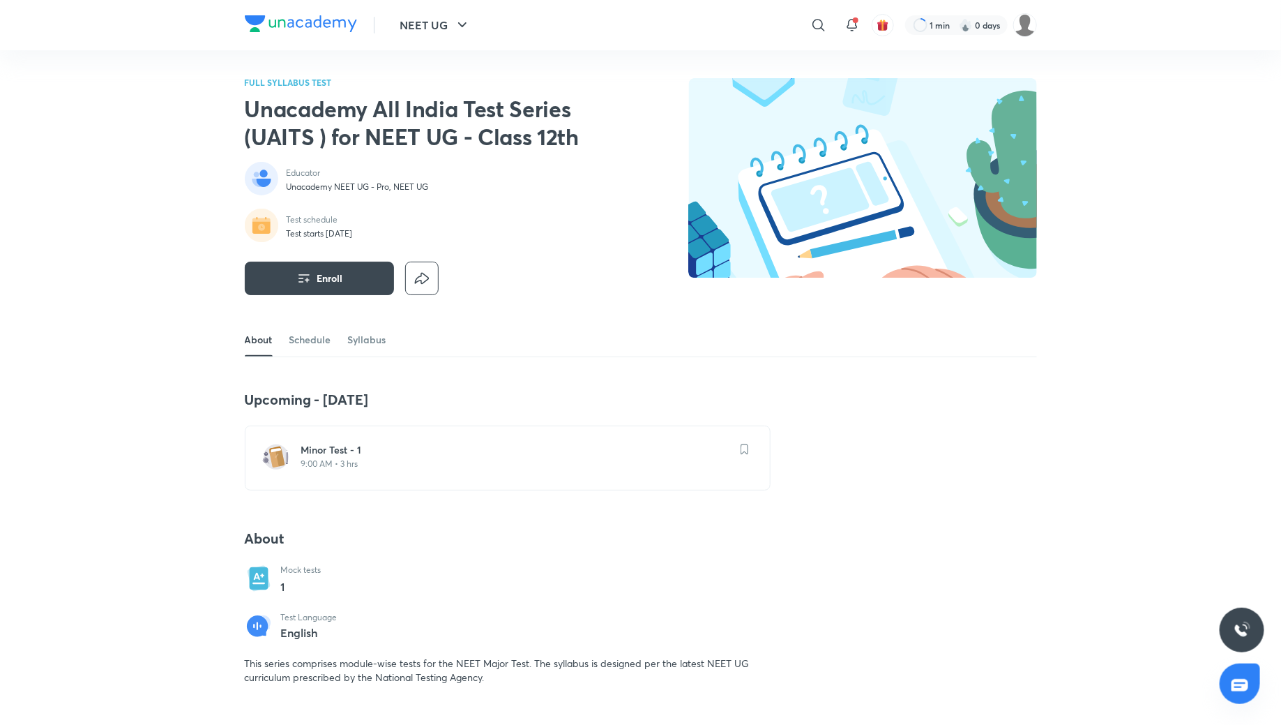
click at [411, 444] on h6 "Minor Test - 1" at bounding box center [516, 450] width 430 height 14
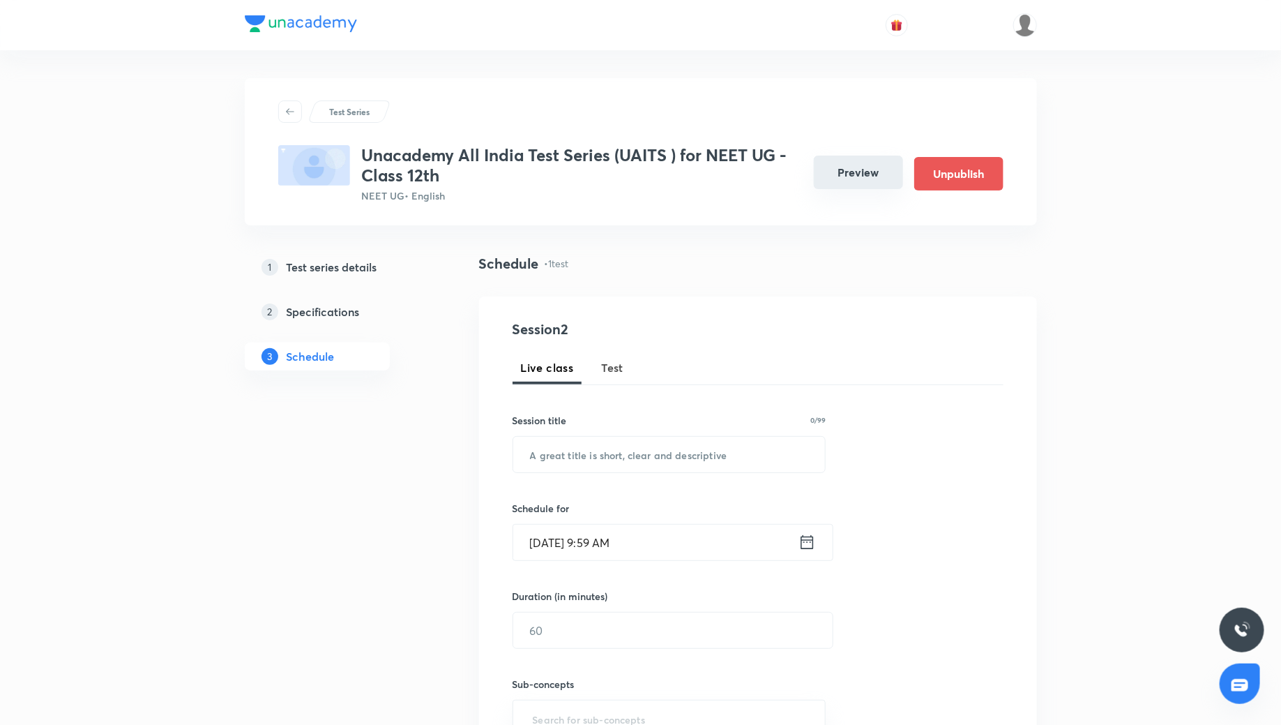
click at [860, 172] on button "Preview" at bounding box center [858, 172] width 89 height 33
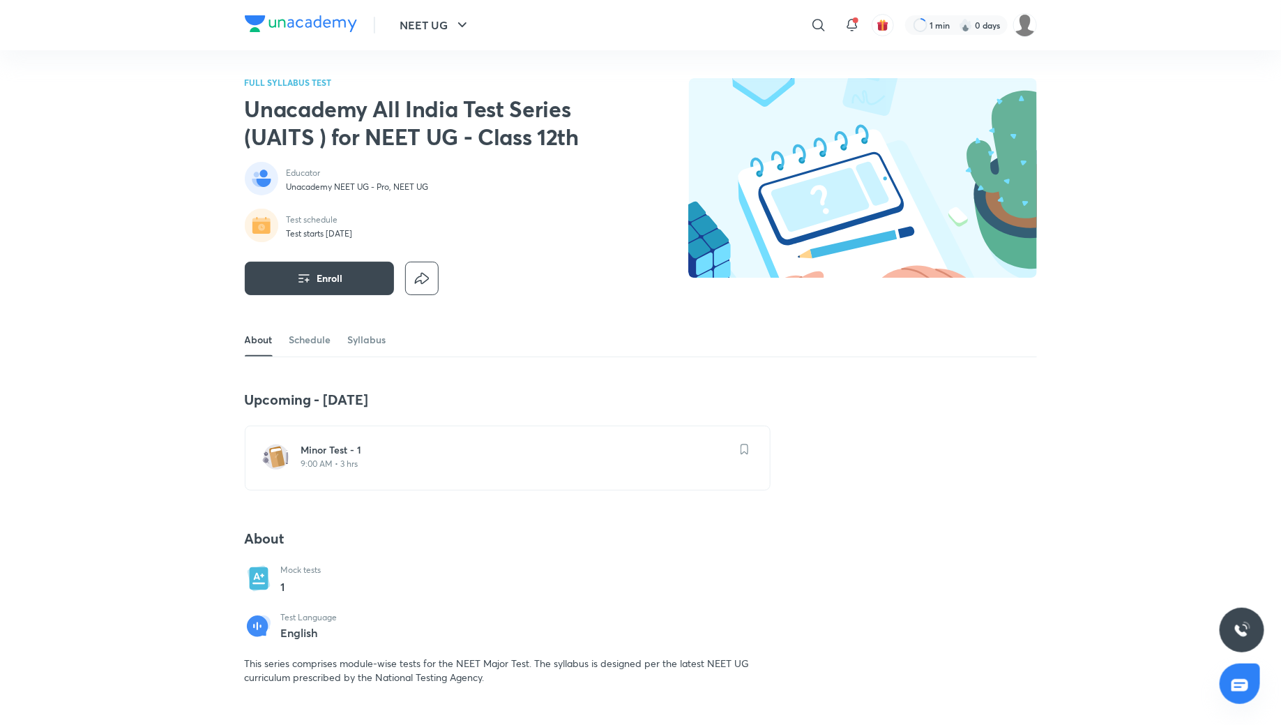
click at [381, 444] on h6 "Minor Test - 1" at bounding box center [516, 450] width 430 height 14
click at [496, 452] on h6 "Minor Test - 1" at bounding box center [516, 450] width 430 height 14
click at [296, 285] on icon "button" at bounding box center [304, 278] width 17 height 17
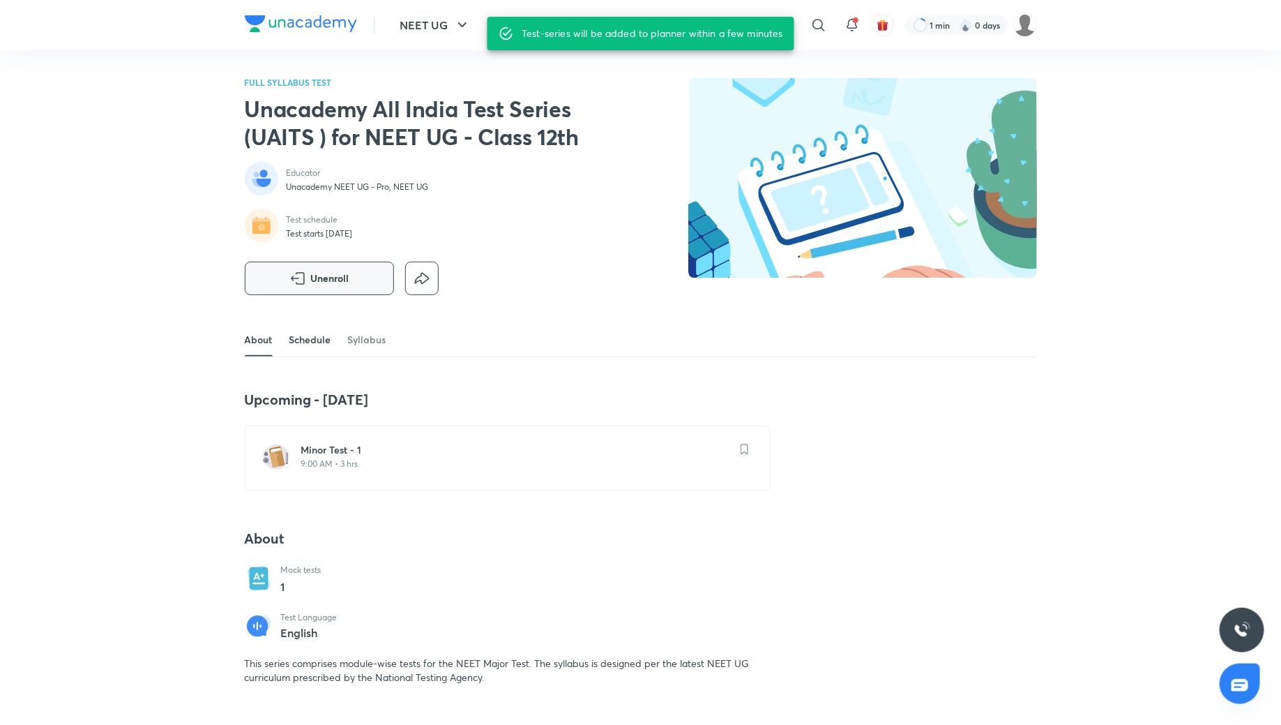
click at [312, 336] on link "Schedule" at bounding box center [310, 339] width 42 height 33
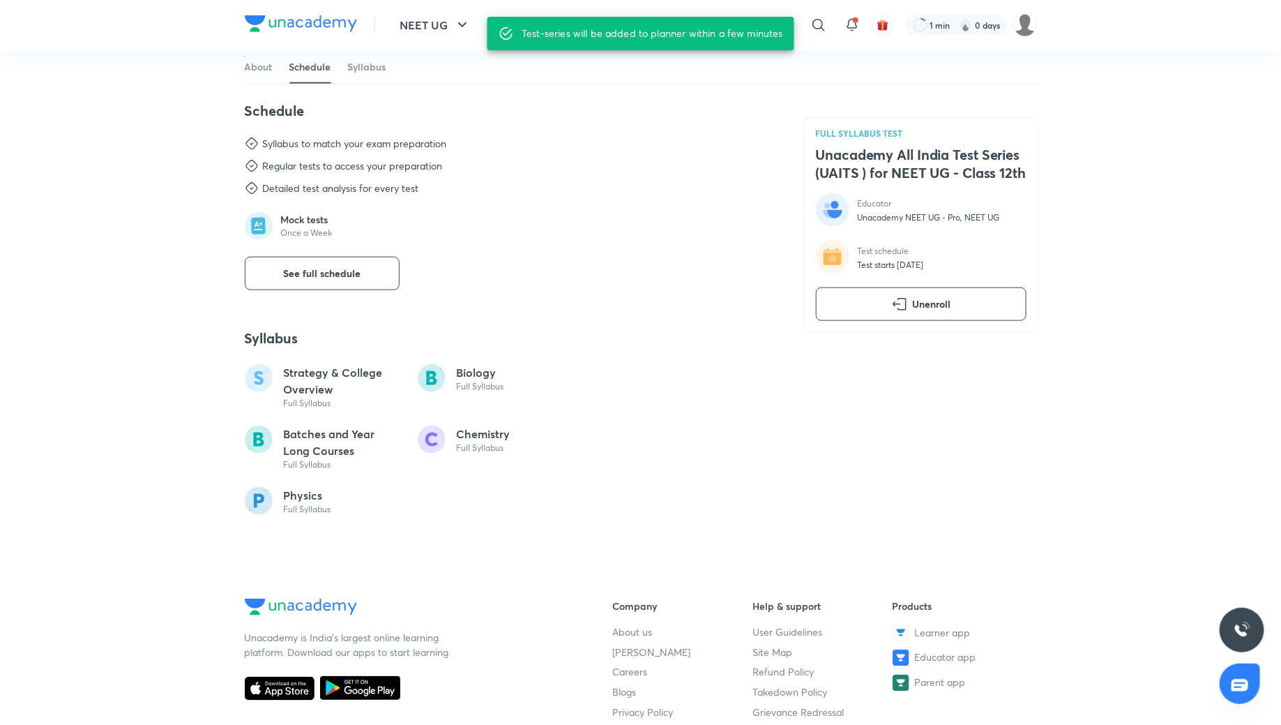
scroll to position [624, 0]
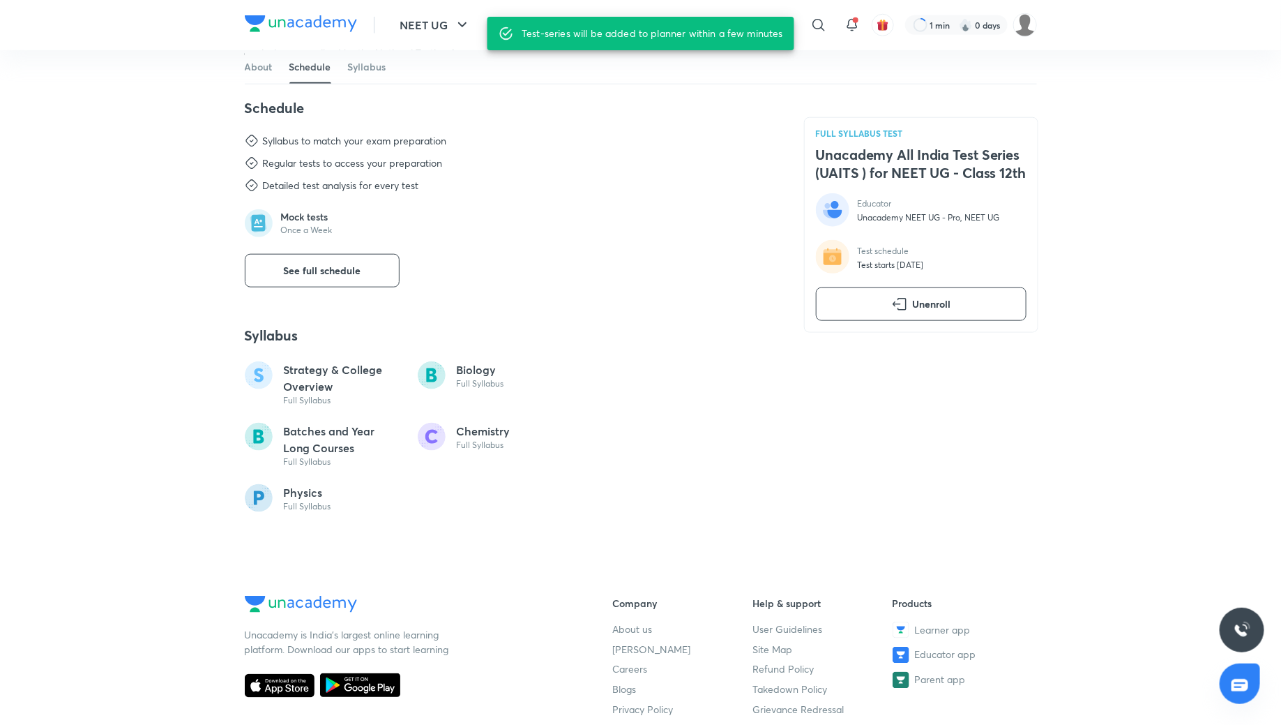
click at [327, 251] on div "Schedule Syllabus to match your exam preparation Regular tests to access your p…" at bounding box center [508, 193] width 526 height 188
click at [327, 264] on span "See full schedule" at bounding box center [321, 271] width 77 height 14
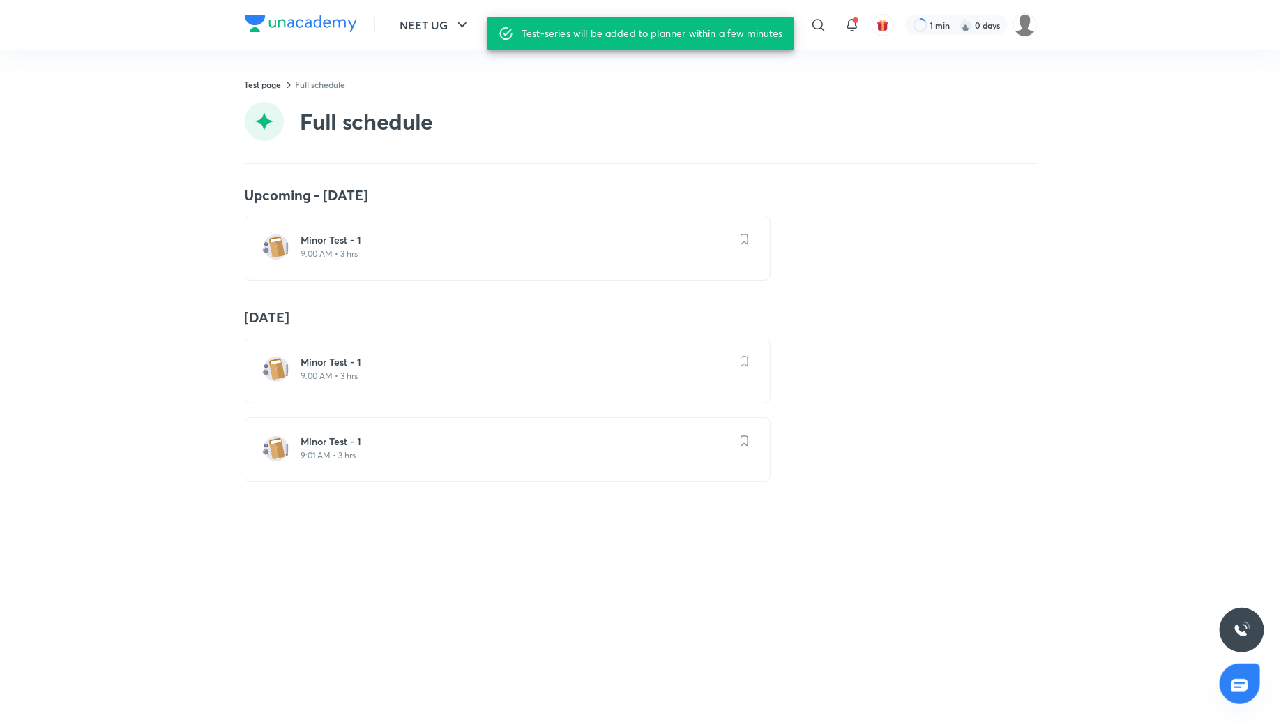
click at [359, 238] on h6 "Minor Test - 1" at bounding box center [516, 240] width 430 height 14
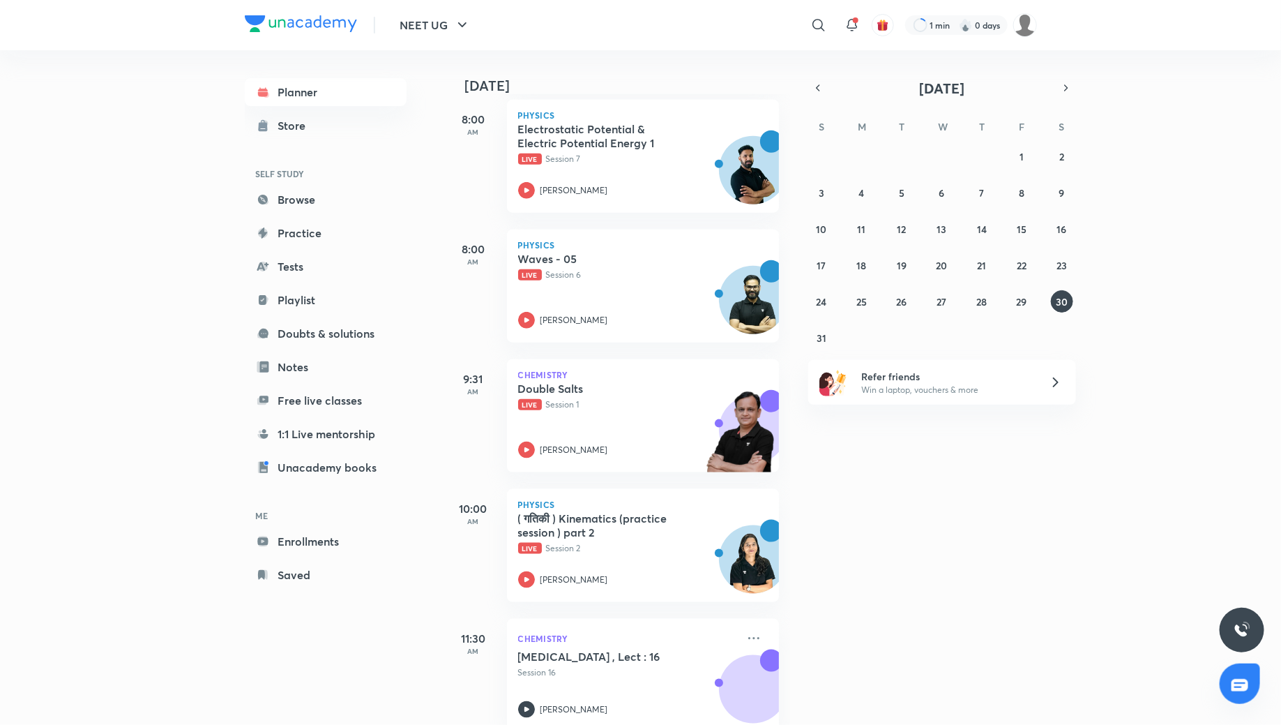
scroll to position [587, 0]
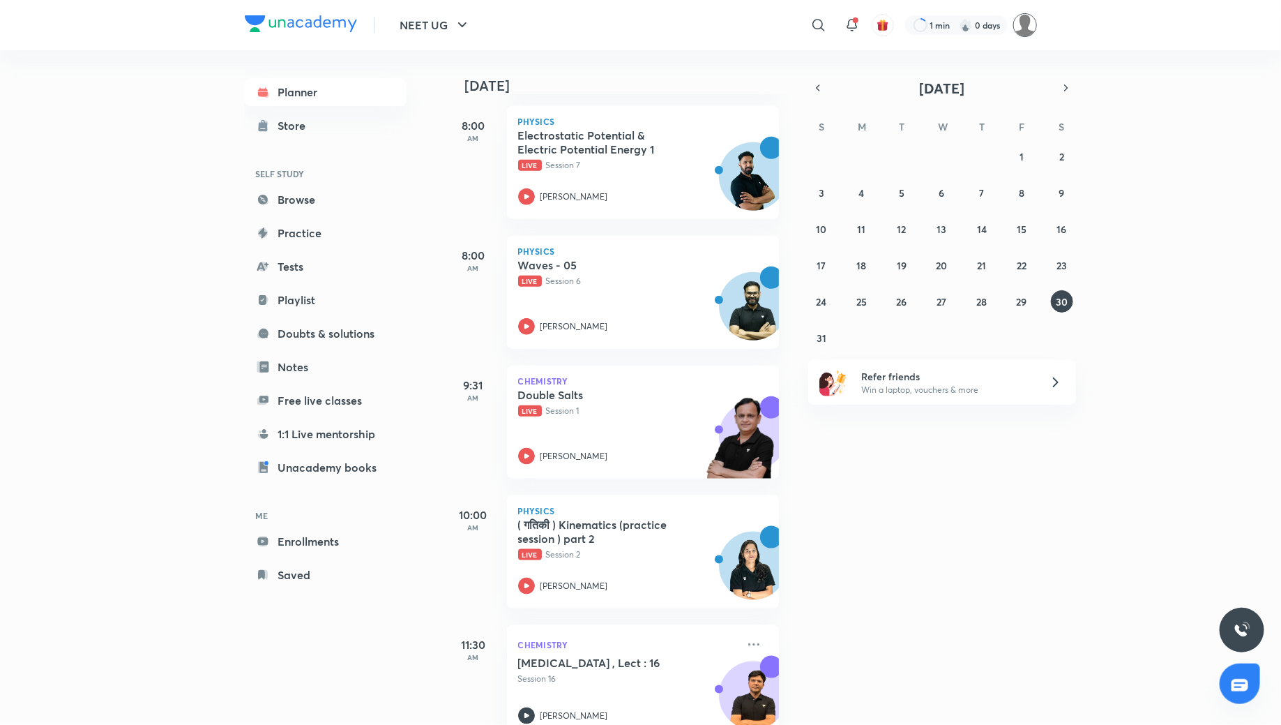
click at [1022, 29] on img at bounding box center [1025, 25] width 24 height 24
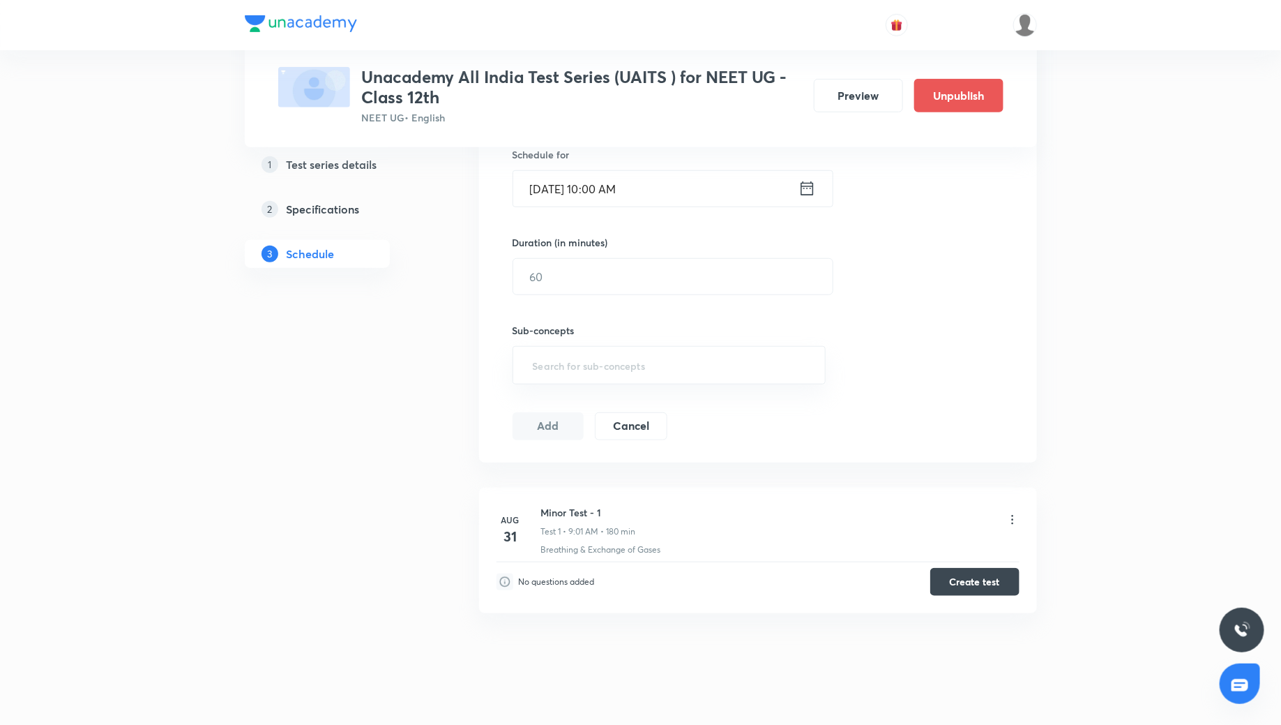
scroll to position [370, 0]
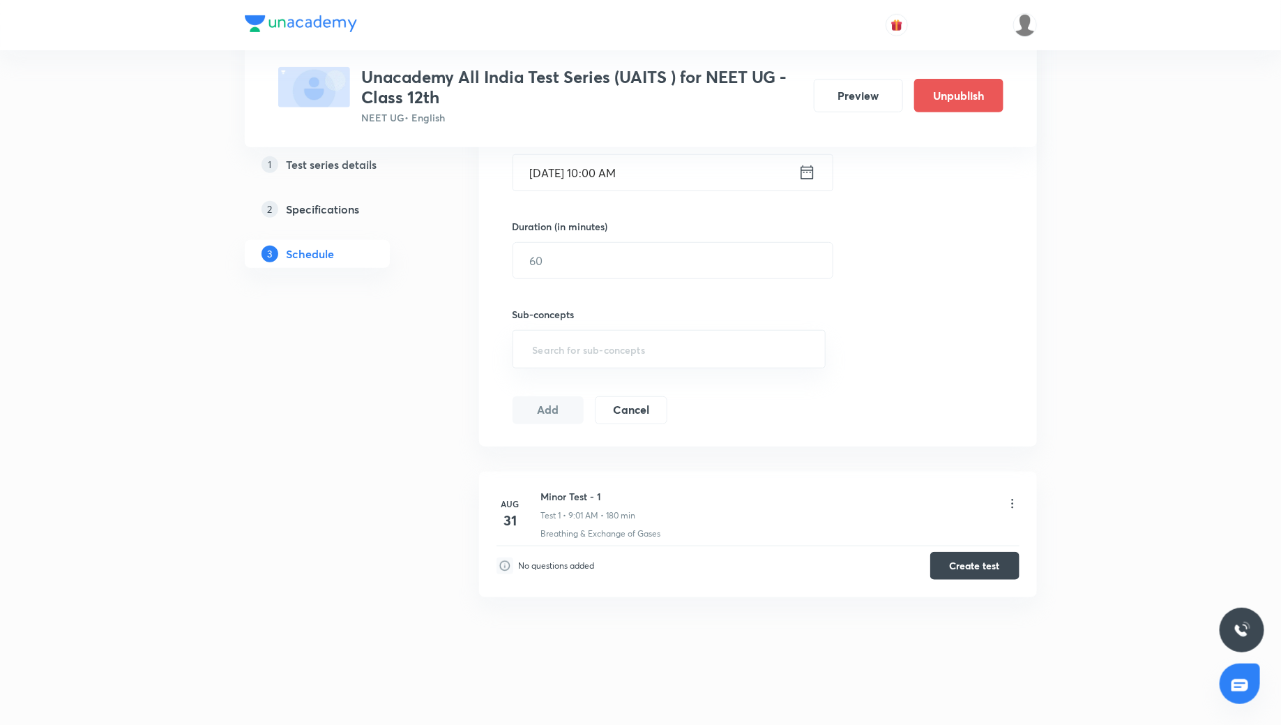
click at [589, 491] on h6 "Minor Test - 1" at bounding box center [588, 496] width 95 height 15
click at [857, 105] on button "Preview" at bounding box center [858, 93] width 89 height 33
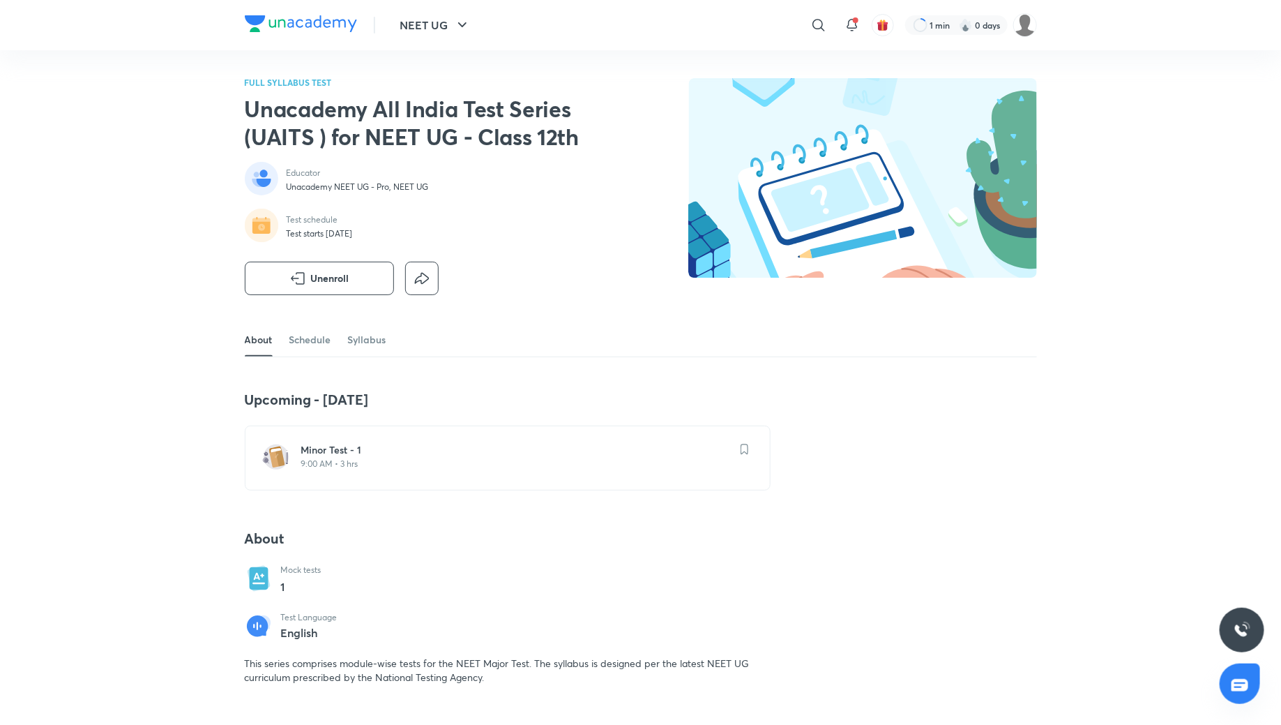
click at [716, 448] on h6 "Minor Test - 1" at bounding box center [516, 450] width 430 height 14
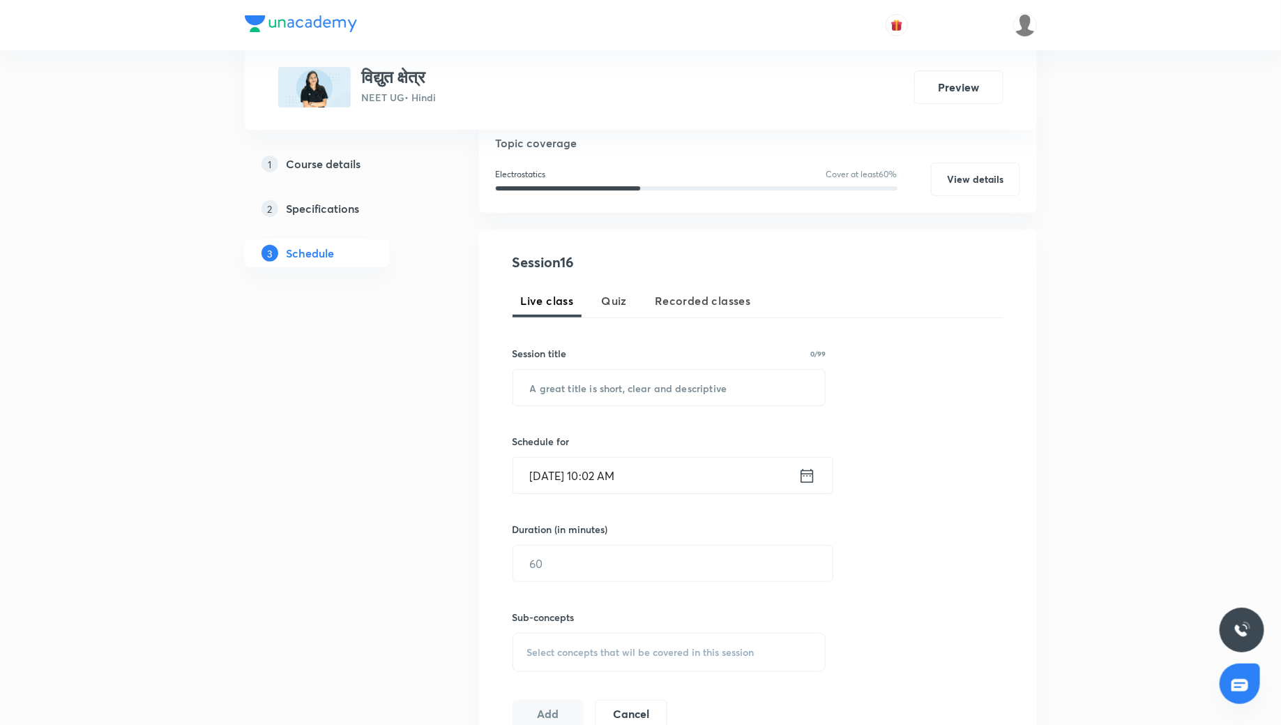
scroll to position [723, 0]
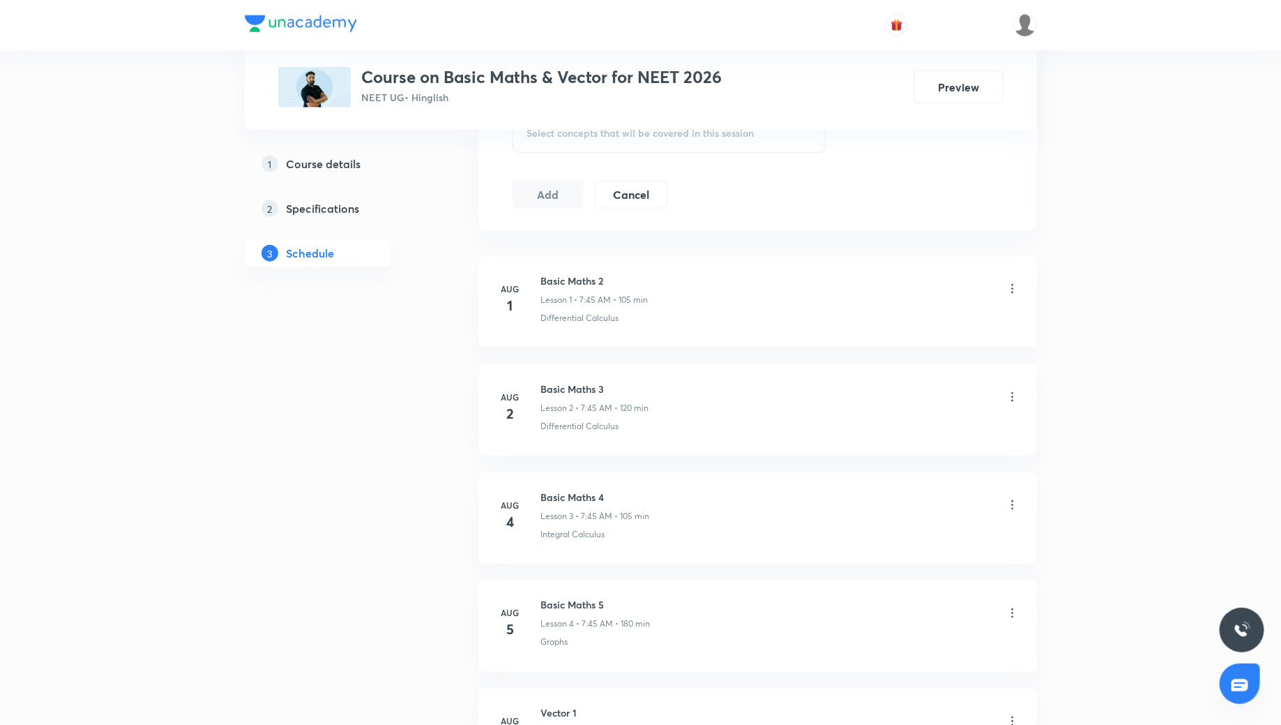
scroll to position [665, 0]
